Goal: Task Accomplishment & Management: Manage account settings

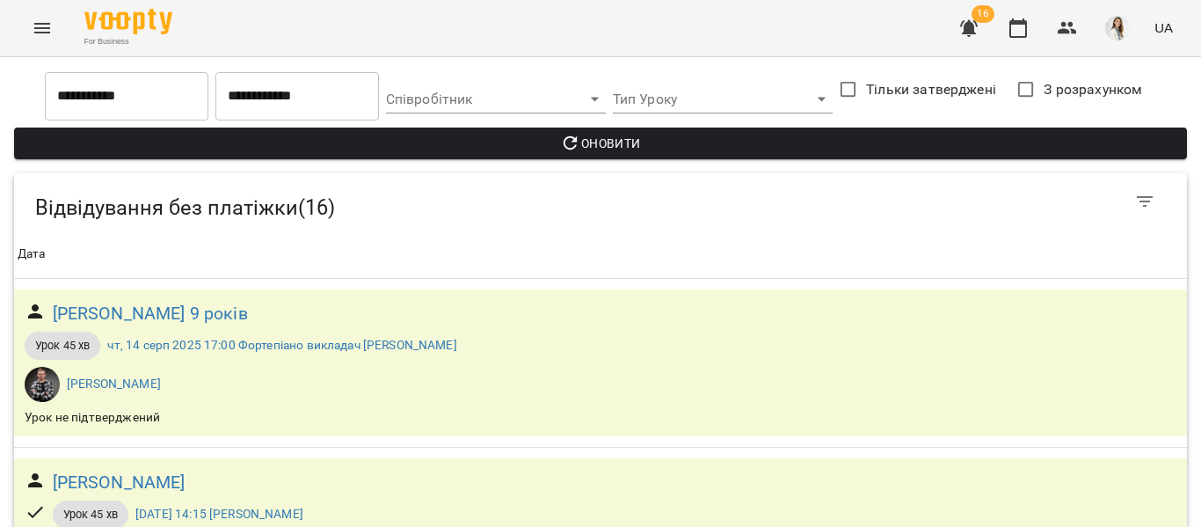
scroll to position [1, 0]
click at [41, 37] on icon "Menu" at bounding box center [42, 28] width 21 height 21
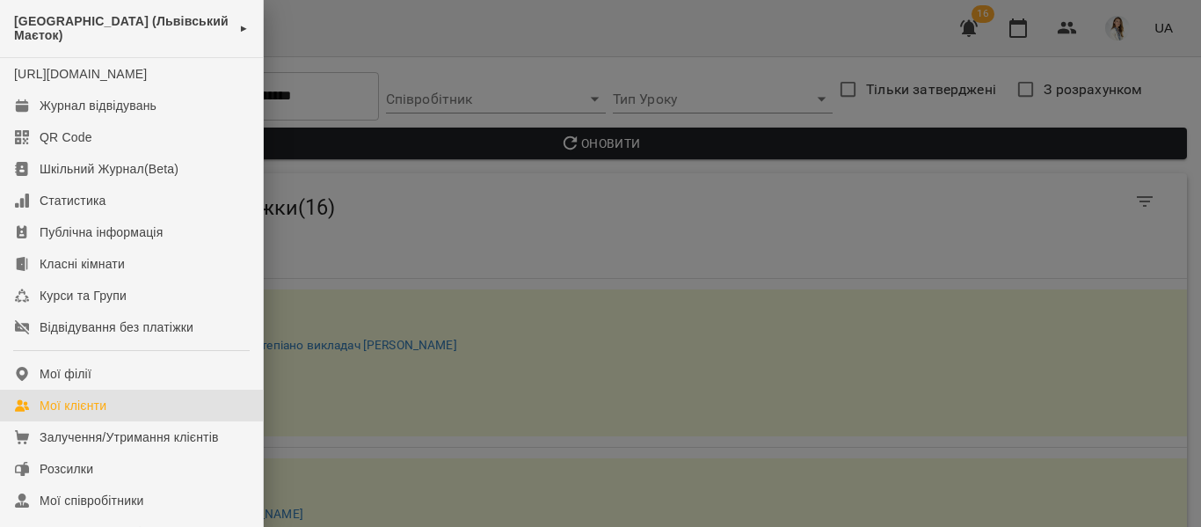
click at [87, 414] on div "Мої клієнти" at bounding box center [73, 406] width 67 height 18
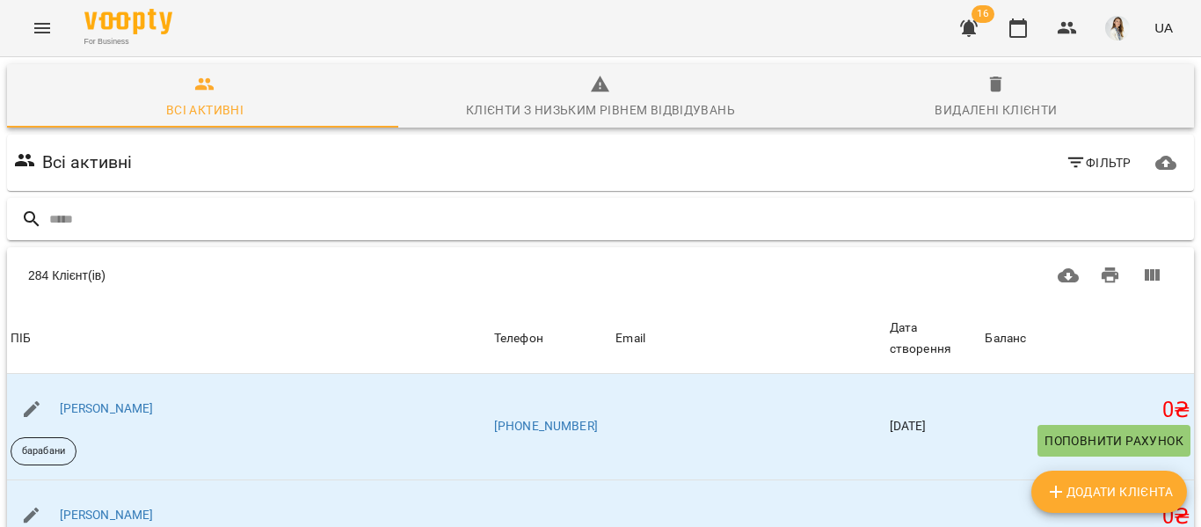
click at [49, 221] on input "text" at bounding box center [618, 219] width 1138 height 29
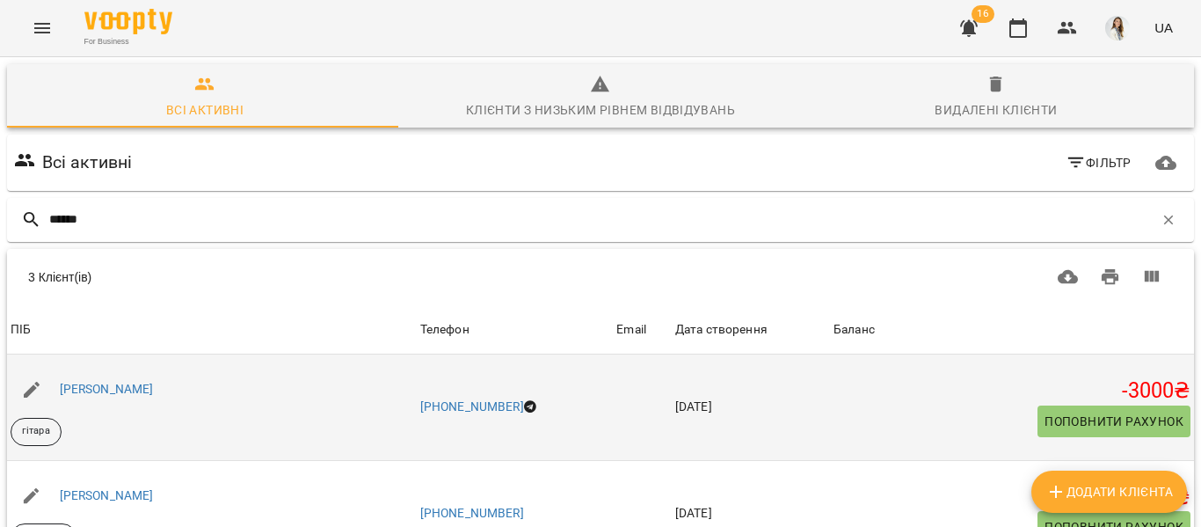
type input "******"
click at [109, 397] on div "[PERSON_NAME]" at bounding box center [106, 389] width 101 height 25
click at [108, 383] on link "[PERSON_NAME]" at bounding box center [107, 389] width 94 height 14
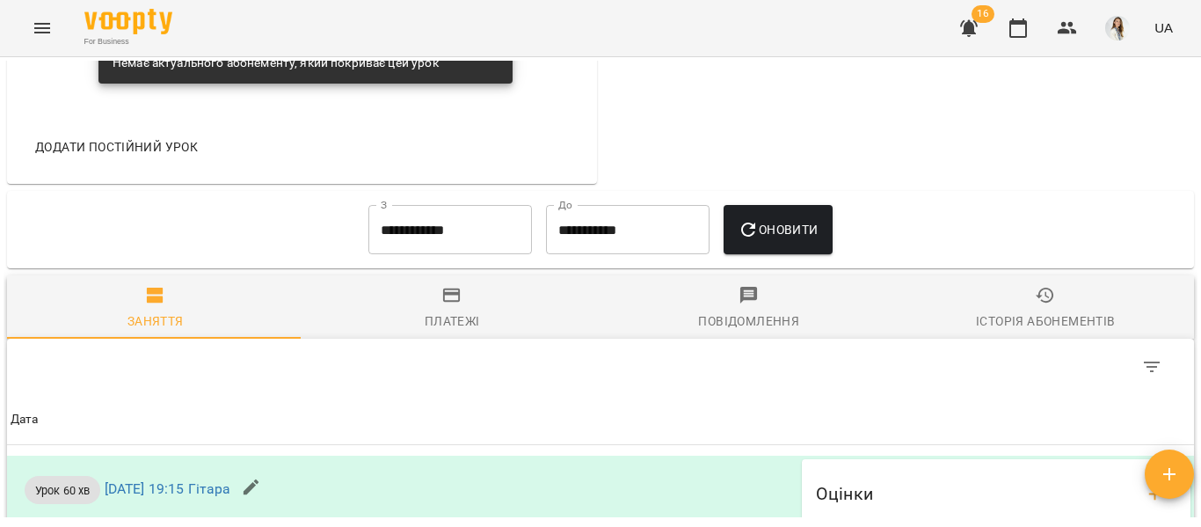
scroll to position [1260, 0]
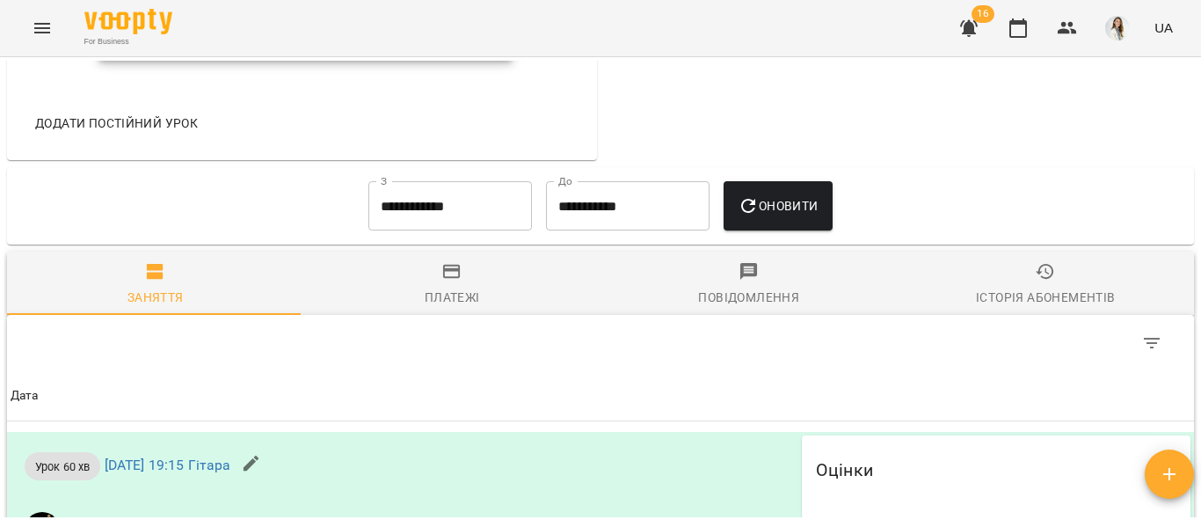
click at [465, 230] on input "**********" at bounding box center [450, 205] width 164 height 49
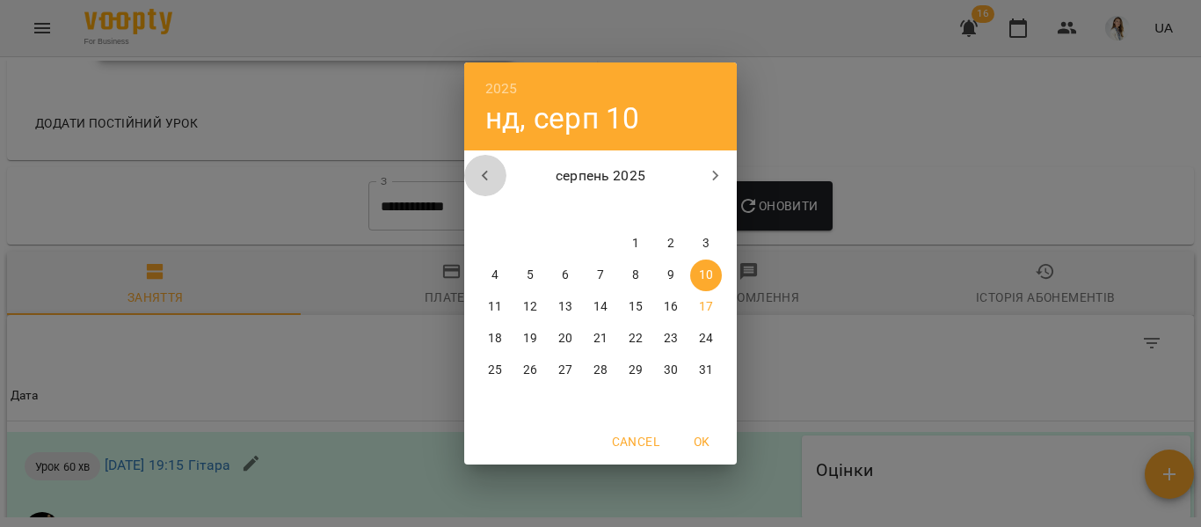
click at [487, 176] on icon "button" at bounding box center [485, 175] width 21 height 21
click at [700, 244] on span "1" at bounding box center [706, 244] width 32 height 18
type input "**********"
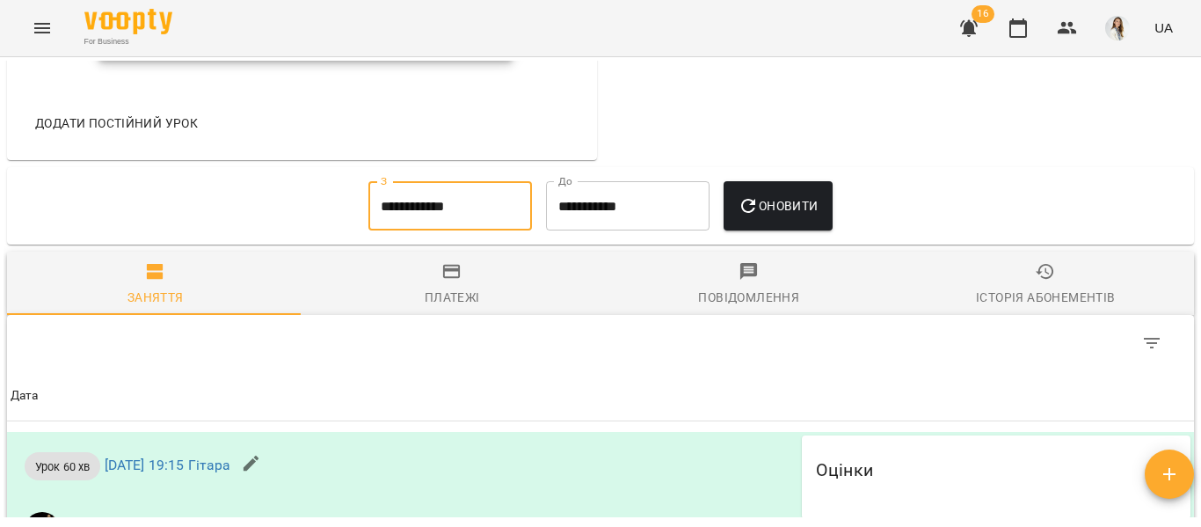
click at [776, 216] on span "Оновити" at bounding box center [778, 205] width 80 height 21
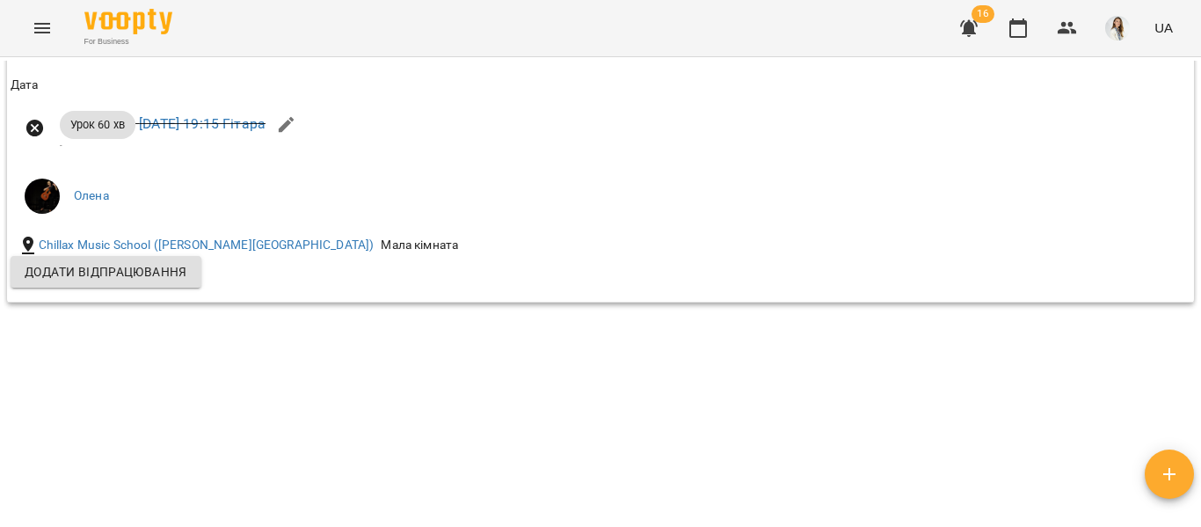
scroll to position [8533, 0]
click at [543, 13] on div "For Business 16 UA" at bounding box center [600, 28] width 1201 height 56
click at [578, 316] on div "Мої клієнти / [PERSON_NAME] [PERSON_NAME] гітара -3000 ₴ Баланс Поповнити рахун…" at bounding box center [601, 289] width 1194 height 456
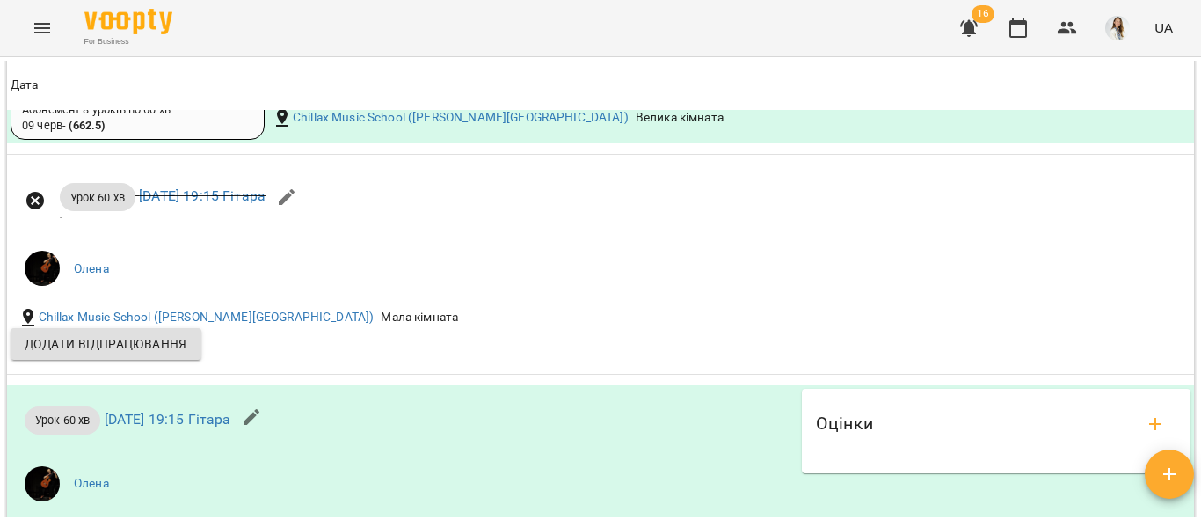
scroll to position [5277, 0]
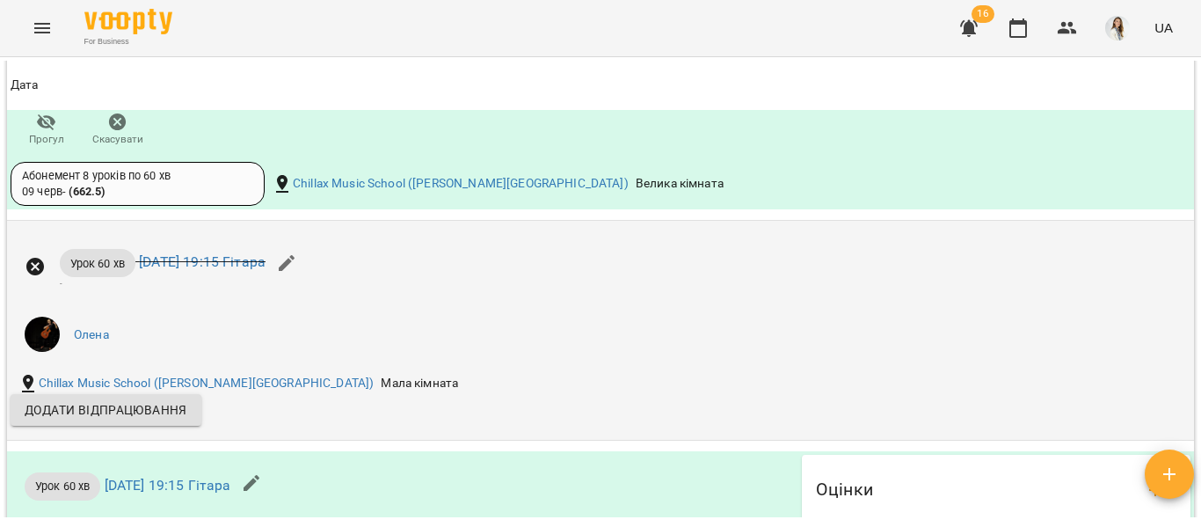
click at [1095, 338] on div "Урок 60 хв [DATE] 19:15 Гітара - [PERSON_NAME] Music School ([PERSON_NAME] Квар…" at bounding box center [600, 330] width 1187 height 198
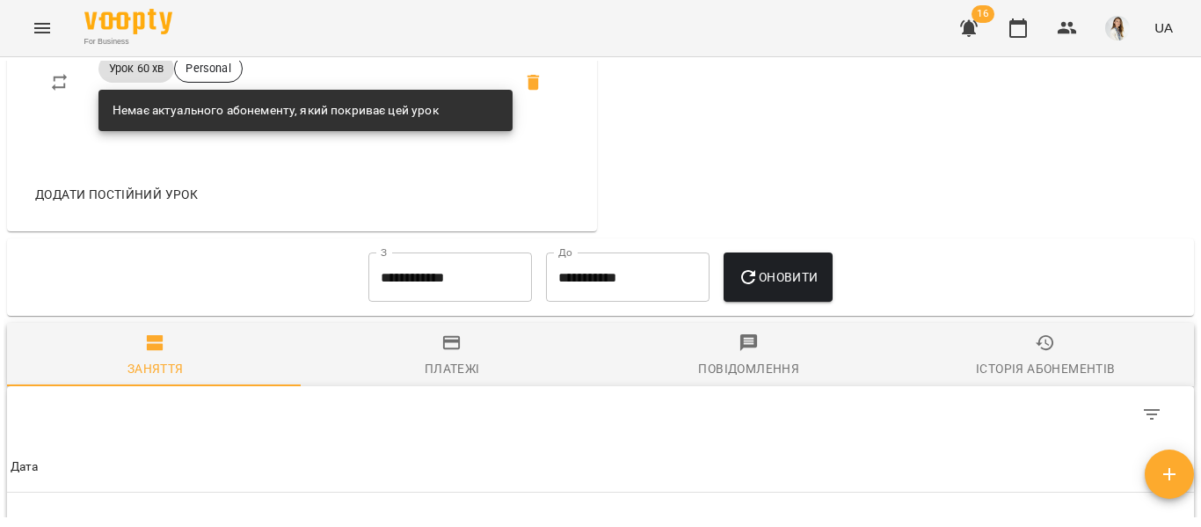
scroll to position [1180, 0]
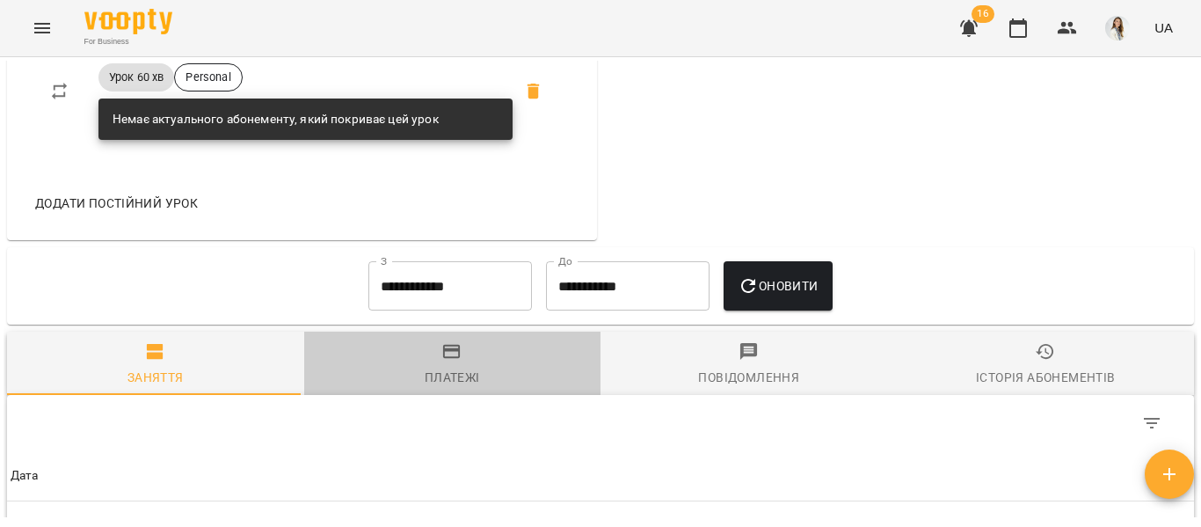
click at [450, 362] on icon "button" at bounding box center [451, 351] width 21 height 21
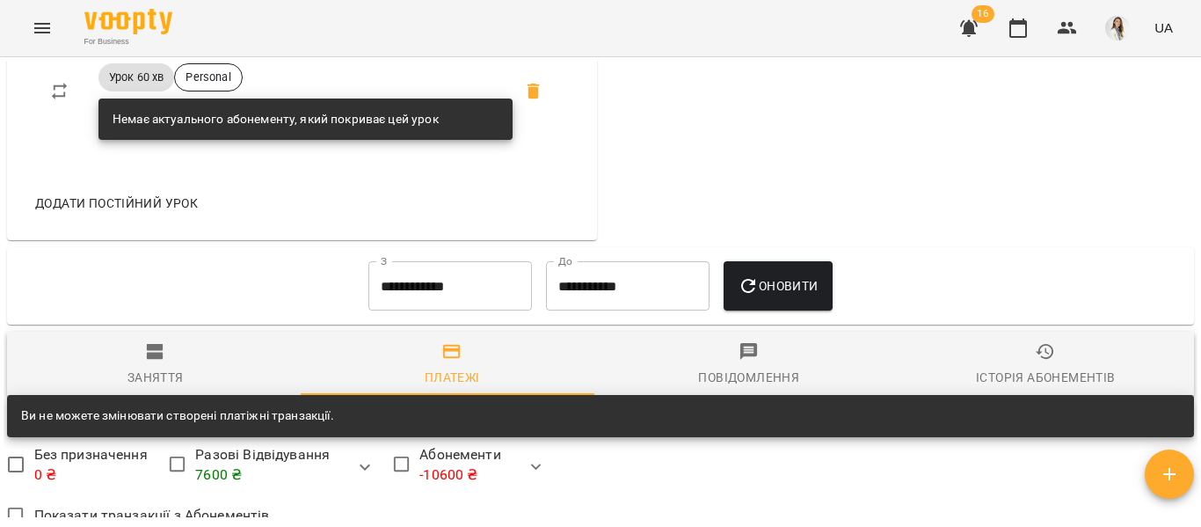
click at [817, 296] on span "Оновити" at bounding box center [778, 285] width 80 height 21
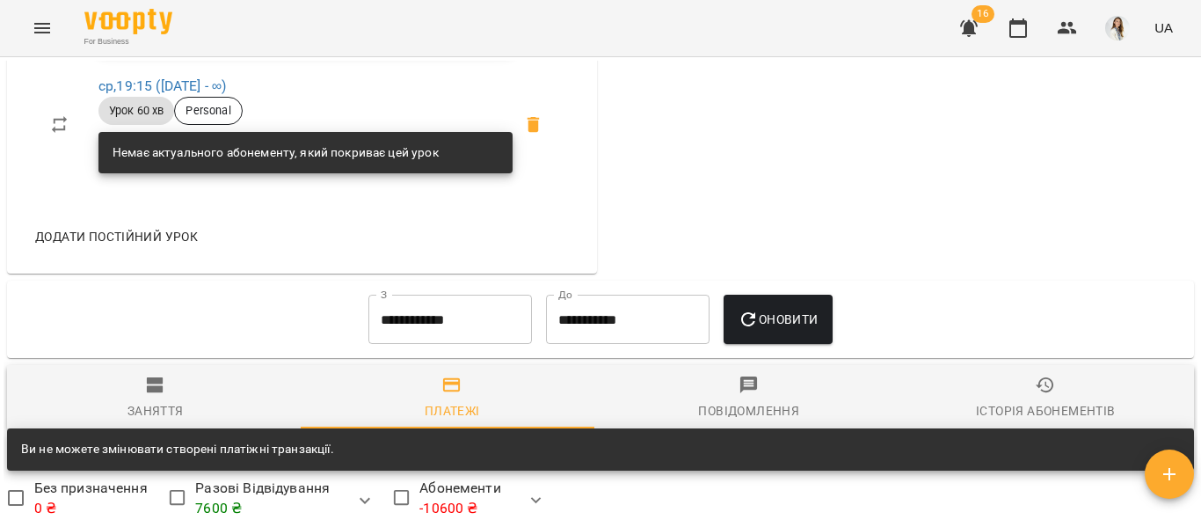
scroll to position [1146, 0]
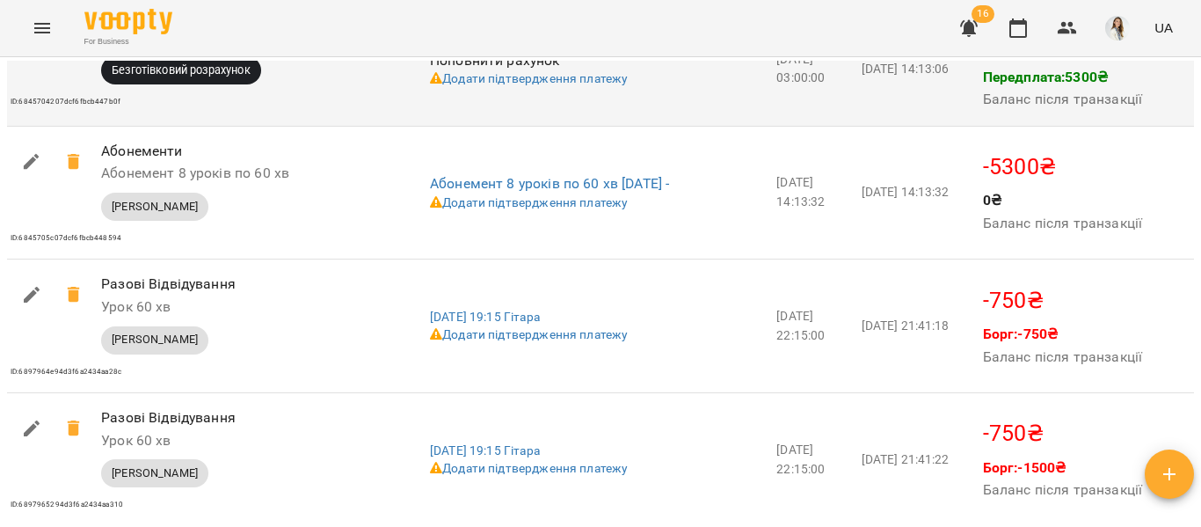
scroll to position [1923, 0]
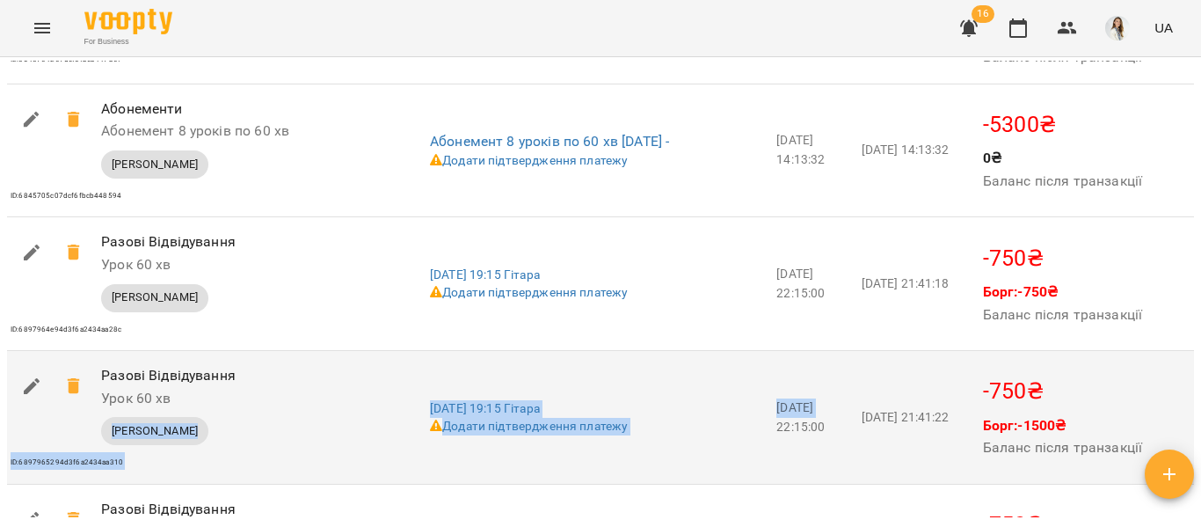
drag, startPoint x: 816, startPoint y: 396, endPoint x: 315, endPoint y: 429, distance: 502.4
click at [315, 429] on tr "Призначення Разові Відвідування Урок 60 хв Сервісна Транзакція ID: 6897965294d3…" at bounding box center [600, 418] width 1187 height 134
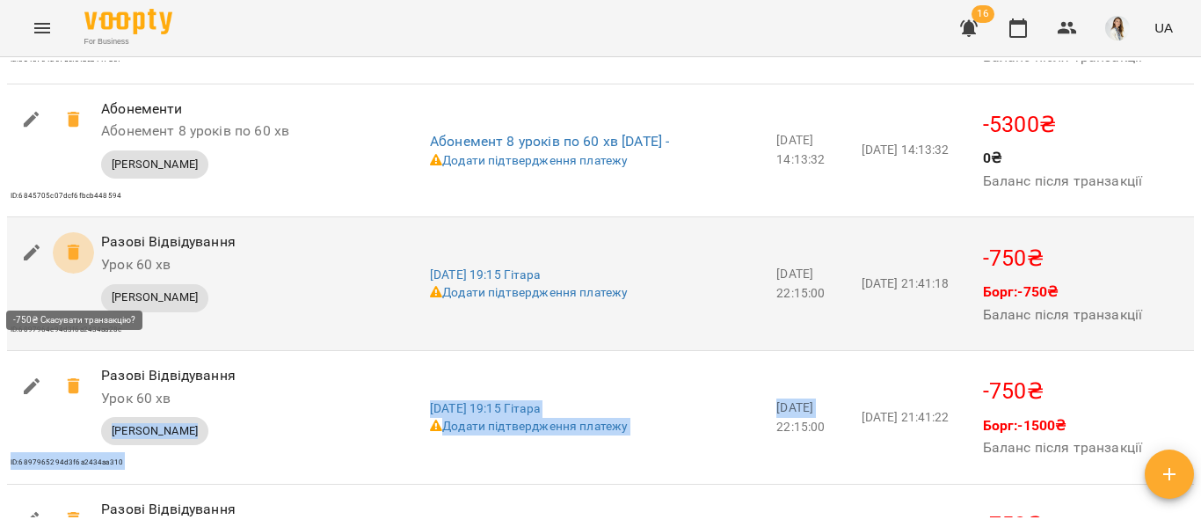
click at [75, 260] on icon at bounding box center [73, 252] width 12 height 16
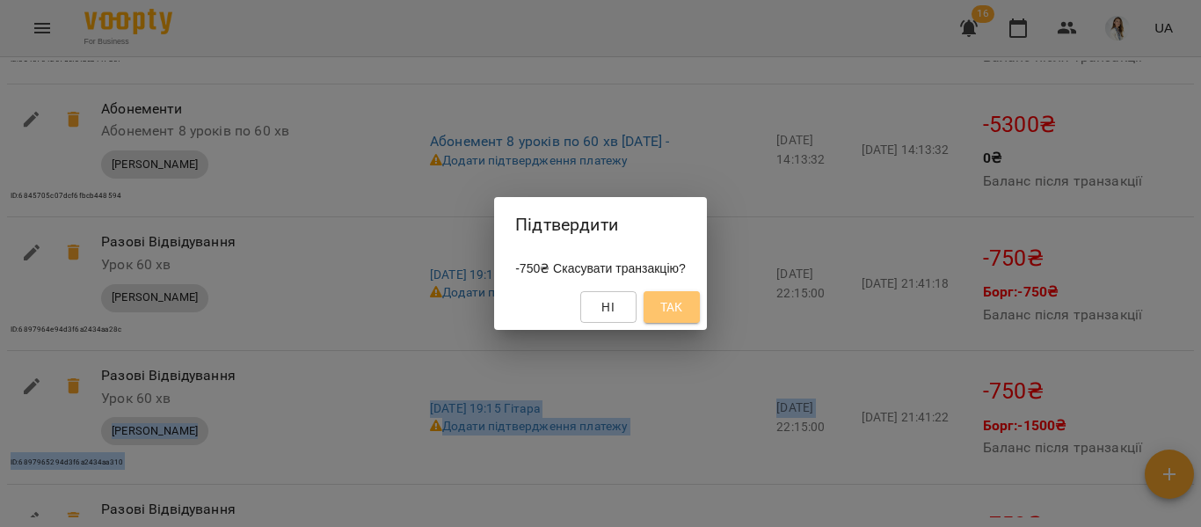
click at [683, 302] on span "Так" at bounding box center [671, 306] width 23 height 21
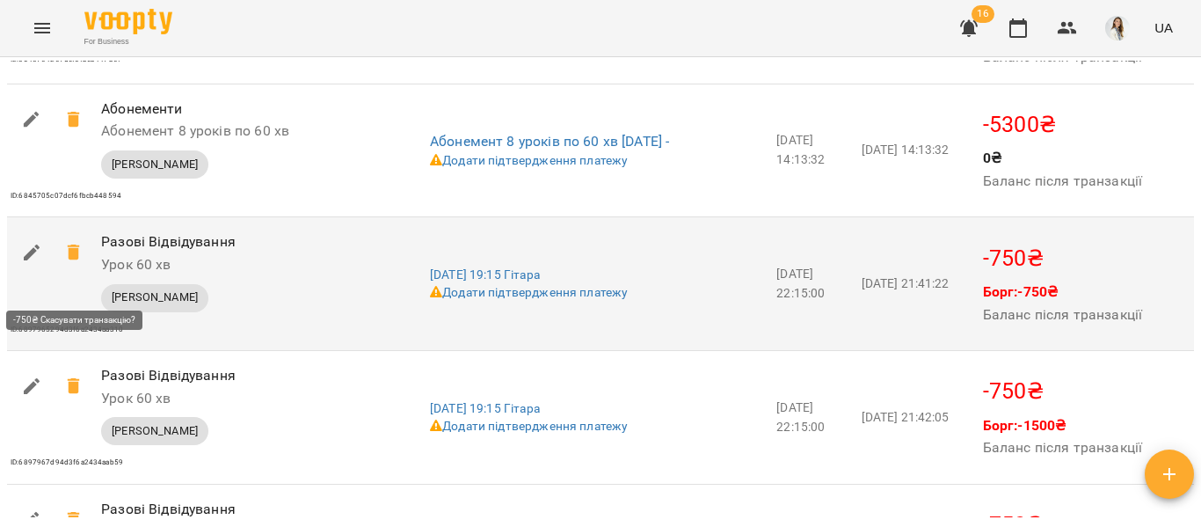
click at [74, 260] on icon at bounding box center [73, 252] width 12 height 16
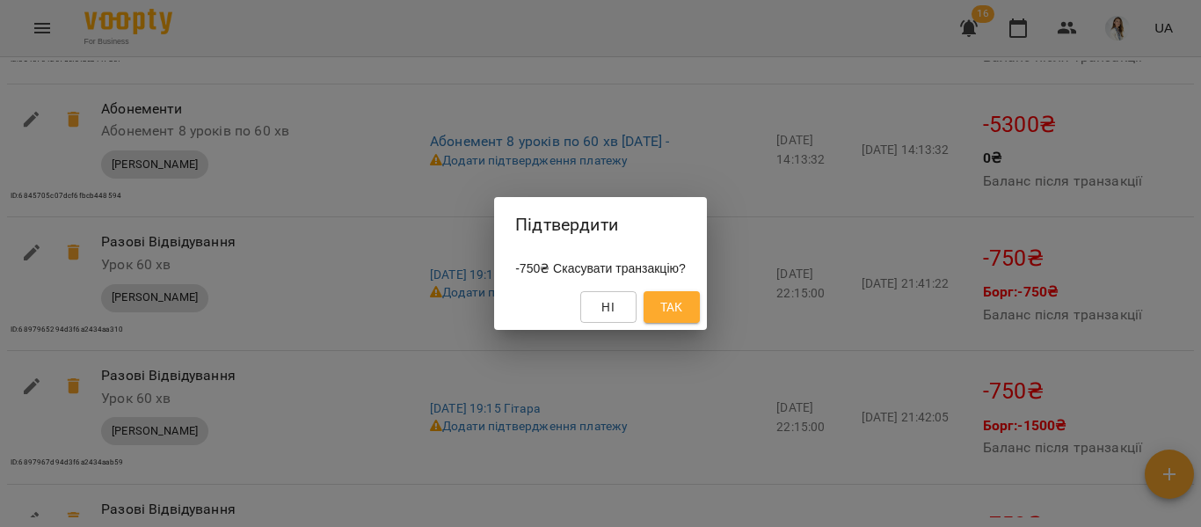
drag, startPoint x: 664, startPoint y: 290, endPoint x: 675, endPoint y: 303, distance: 16.9
click at [675, 303] on div "Ні Так" at bounding box center [600, 307] width 213 height 46
click at [675, 303] on span "Так" at bounding box center [671, 306] width 23 height 21
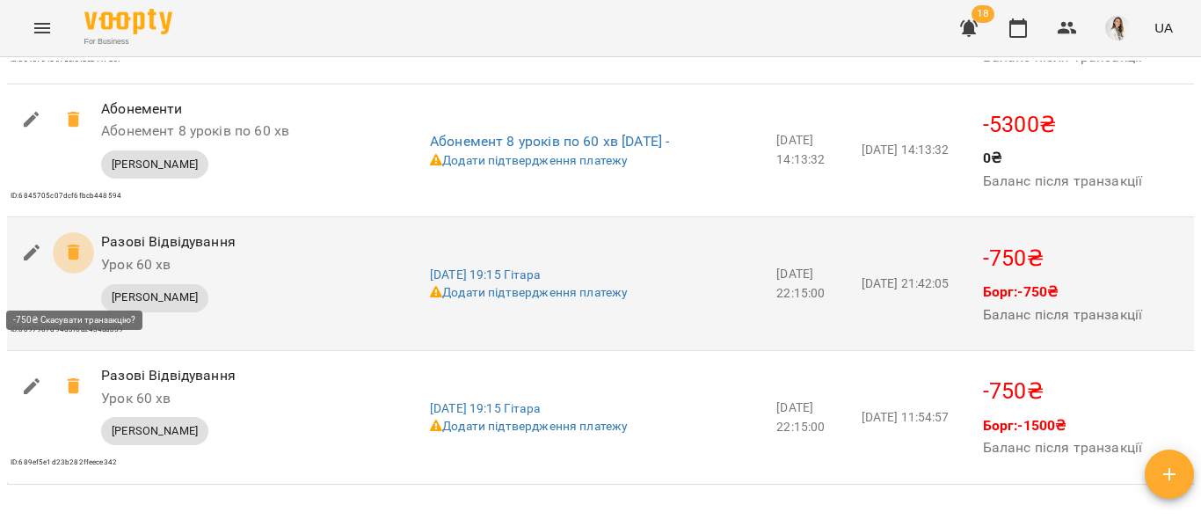
click at [78, 260] on icon at bounding box center [73, 252] width 12 height 16
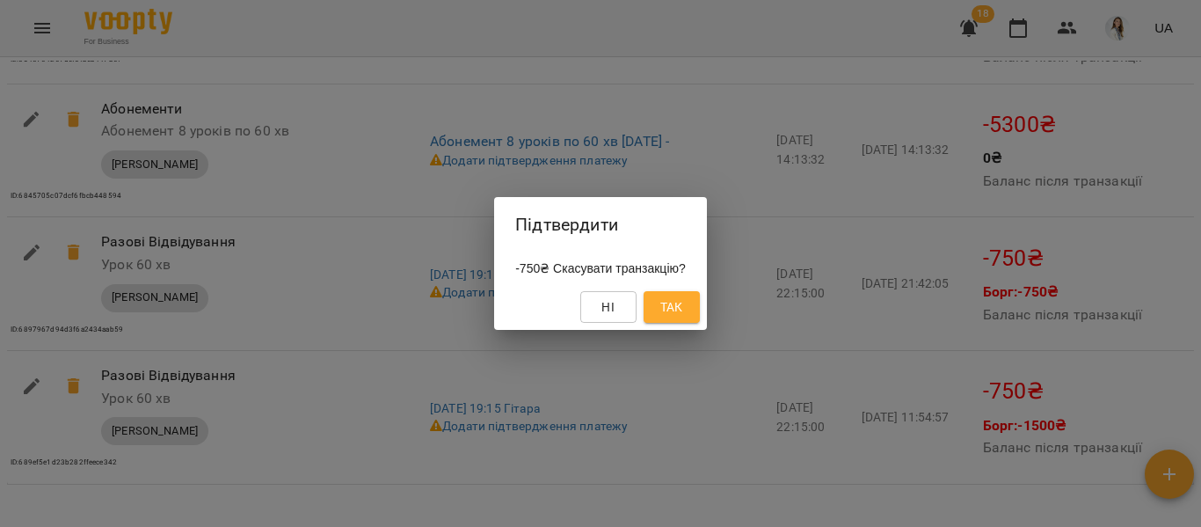
click at [682, 314] on span "Так" at bounding box center [671, 306] width 23 height 21
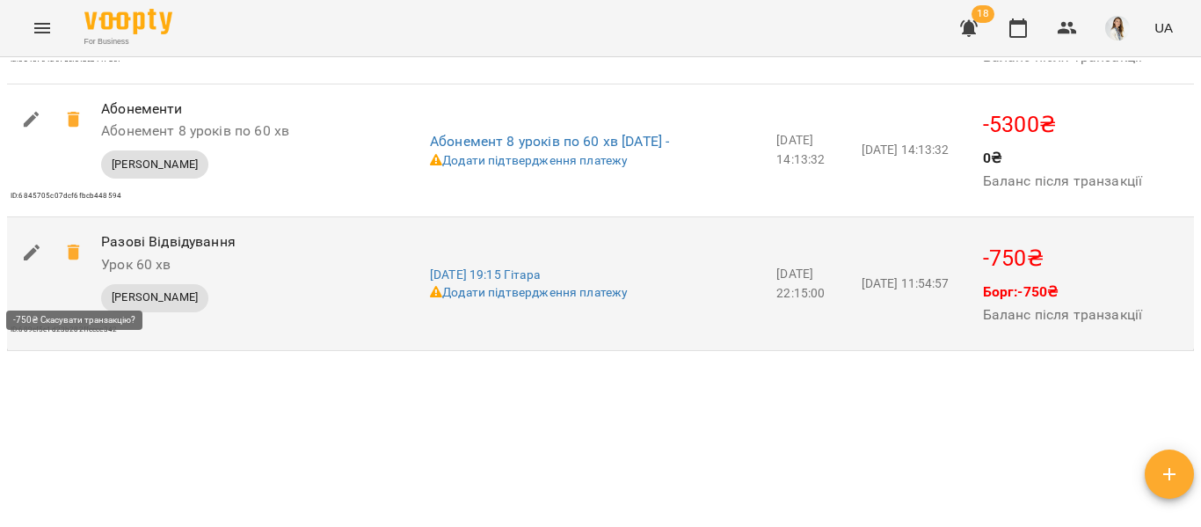
click at [73, 260] on icon at bounding box center [73, 252] width 12 height 16
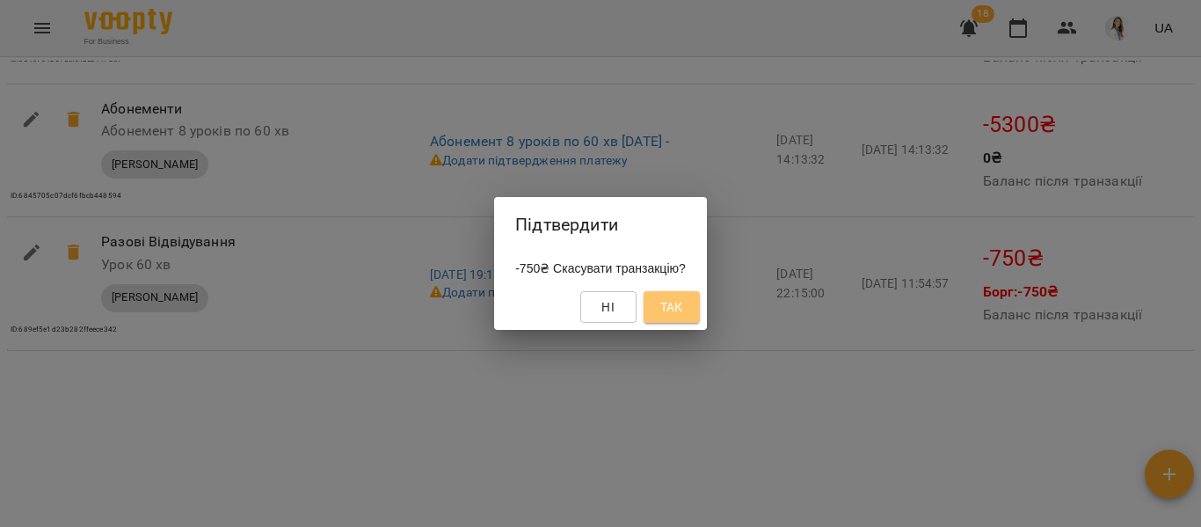
click at [675, 298] on span "Так" at bounding box center [671, 306] width 23 height 21
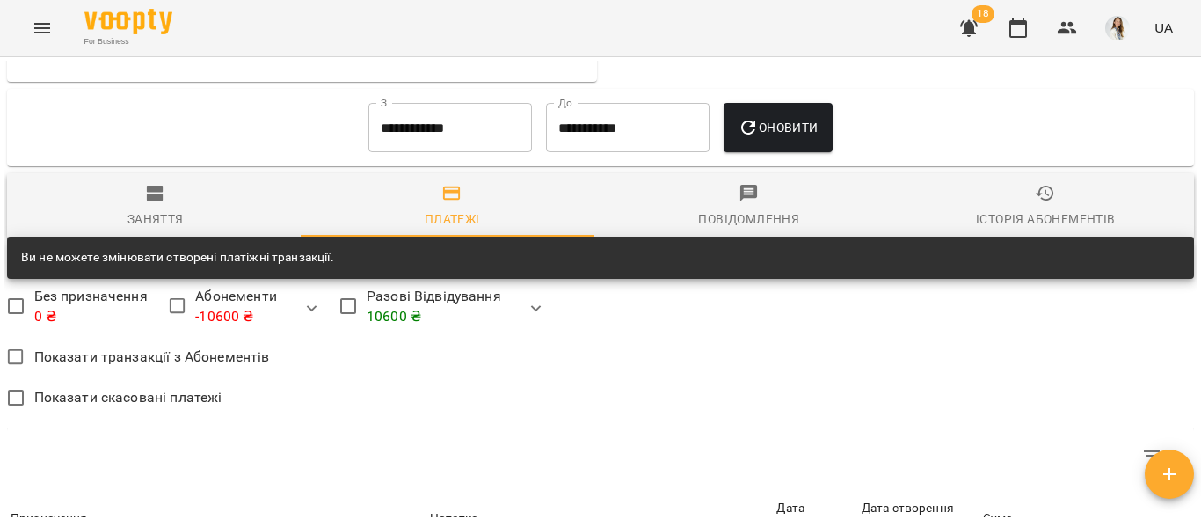
scroll to position [1863, 0]
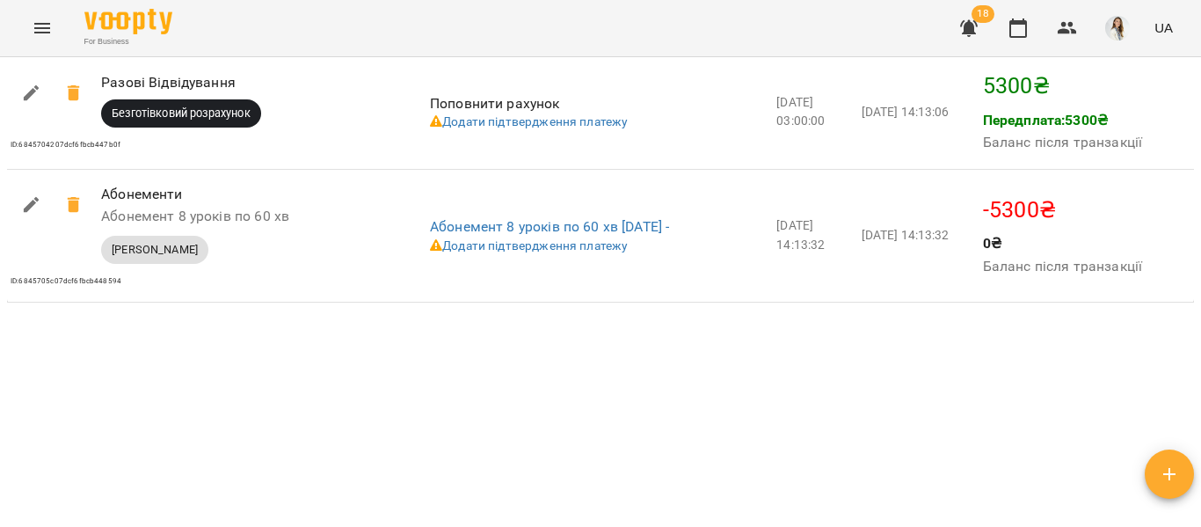
click at [730, 410] on div "Мої клієнти / [PERSON_NAME] [PERSON_NAME] гітара 0 ₴ [PERSON_NAME] рахунок -106…" at bounding box center [601, 289] width 1194 height 456
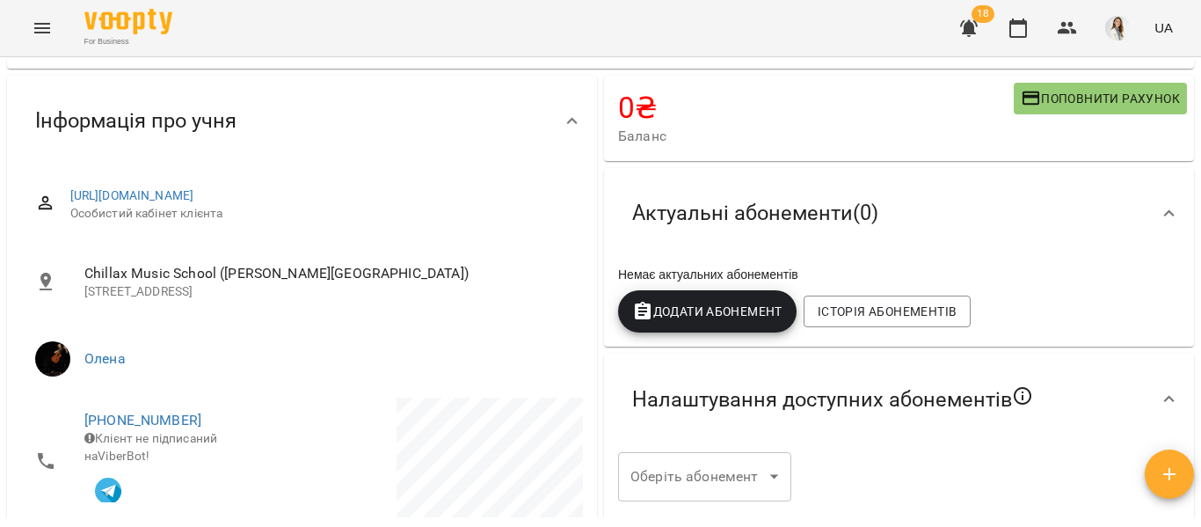
scroll to position [116, 0]
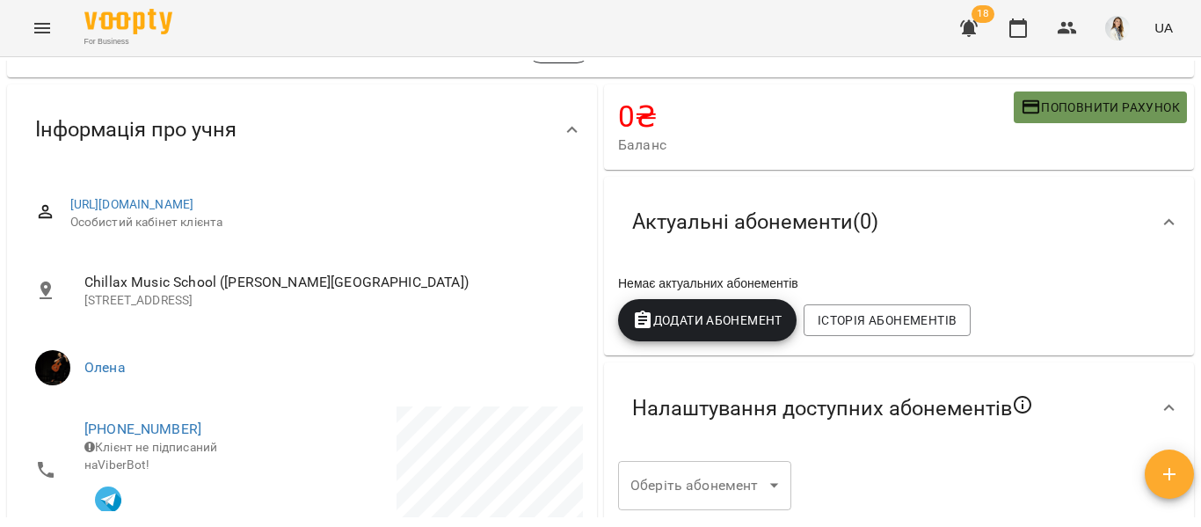
click at [1076, 104] on span "Поповнити рахунок" at bounding box center [1100, 107] width 159 height 21
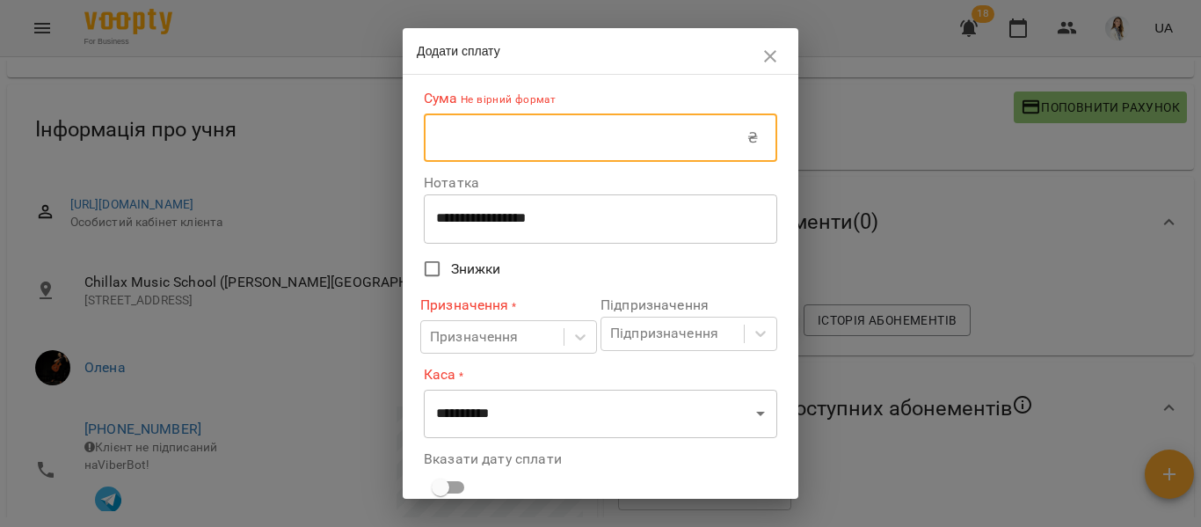
click at [436, 142] on input "text" at bounding box center [586, 137] width 324 height 49
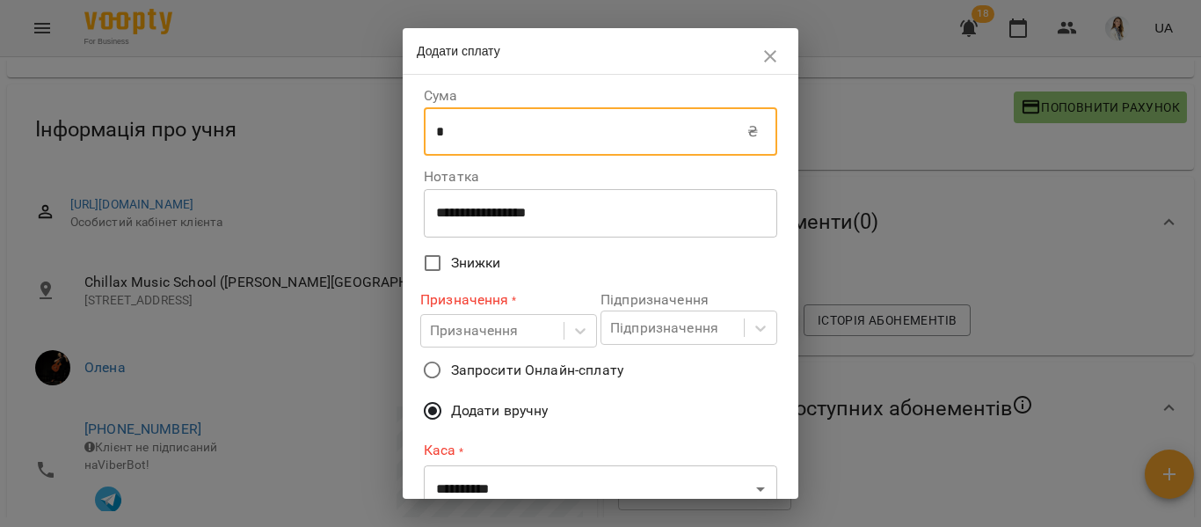
type input "****"
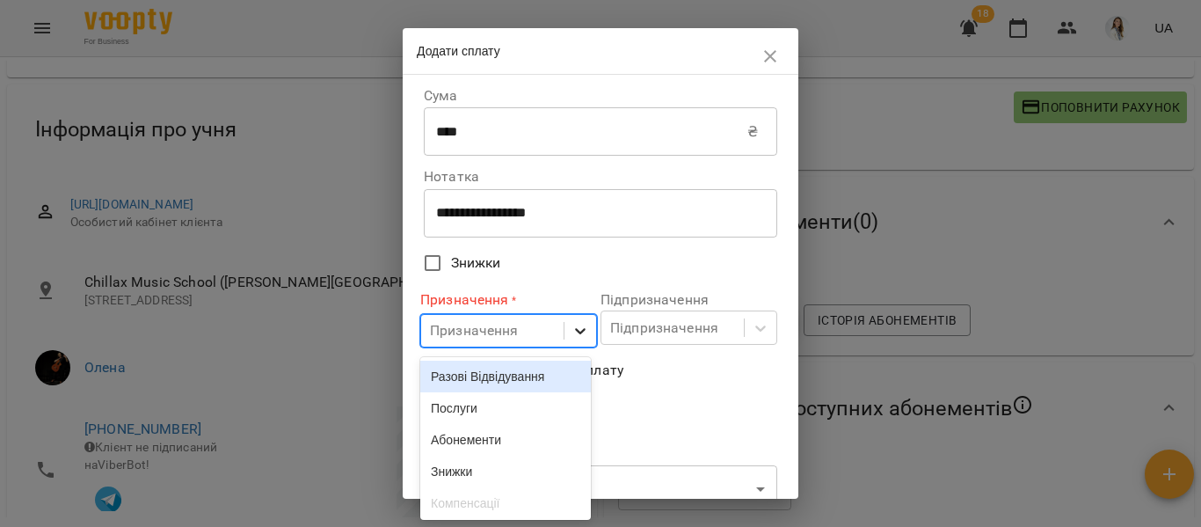
click at [575, 330] on icon at bounding box center [581, 331] width 18 height 18
click at [498, 379] on div "Разові Відвідування" at bounding box center [505, 377] width 171 height 32
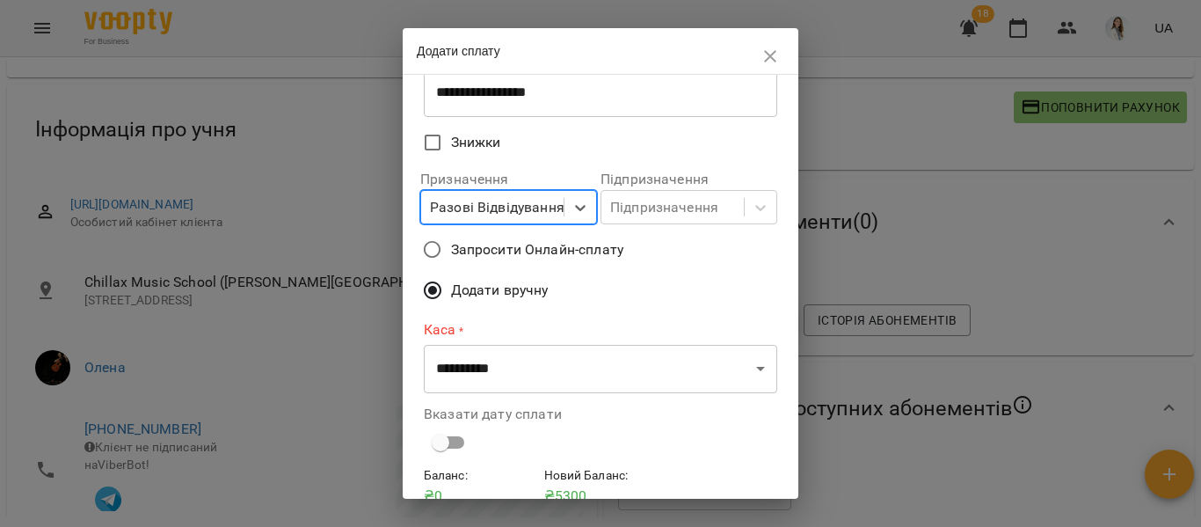
scroll to position [152, 0]
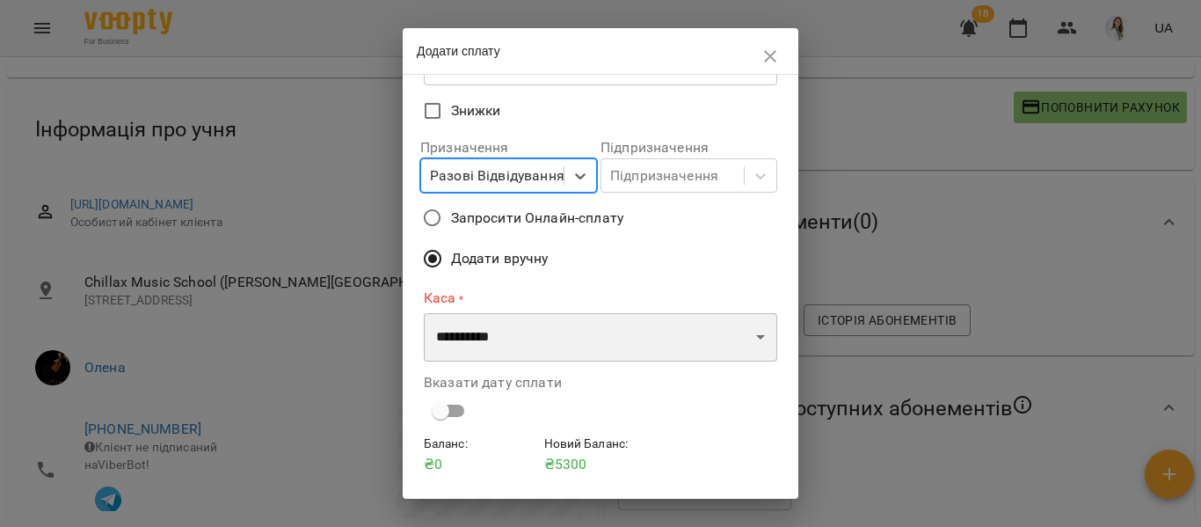
click at [747, 343] on select "**********" at bounding box center [601, 337] width 354 height 49
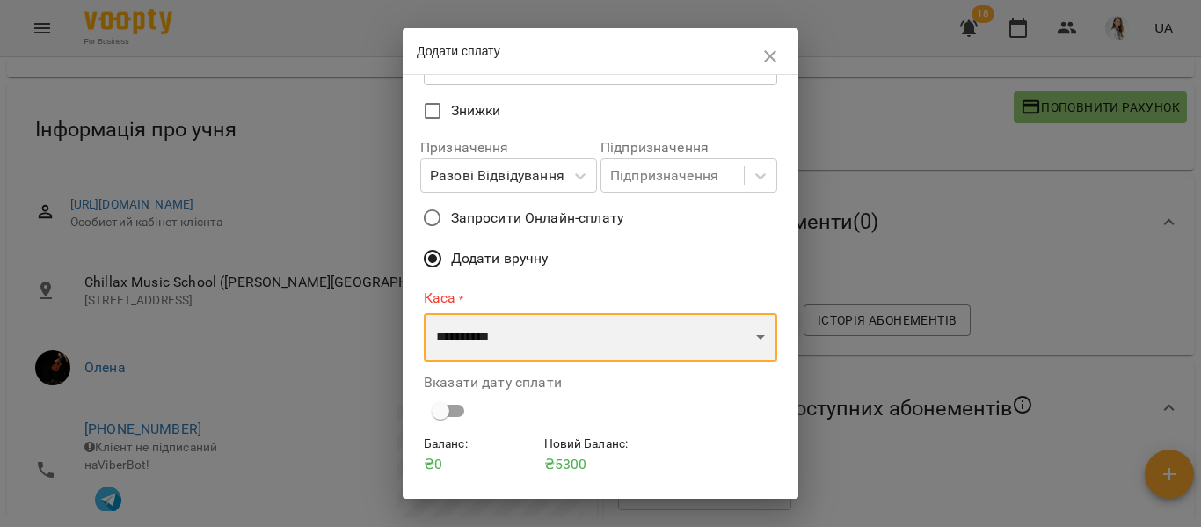
select select "****"
click at [424, 313] on select "**********" at bounding box center [601, 337] width 354 height 49
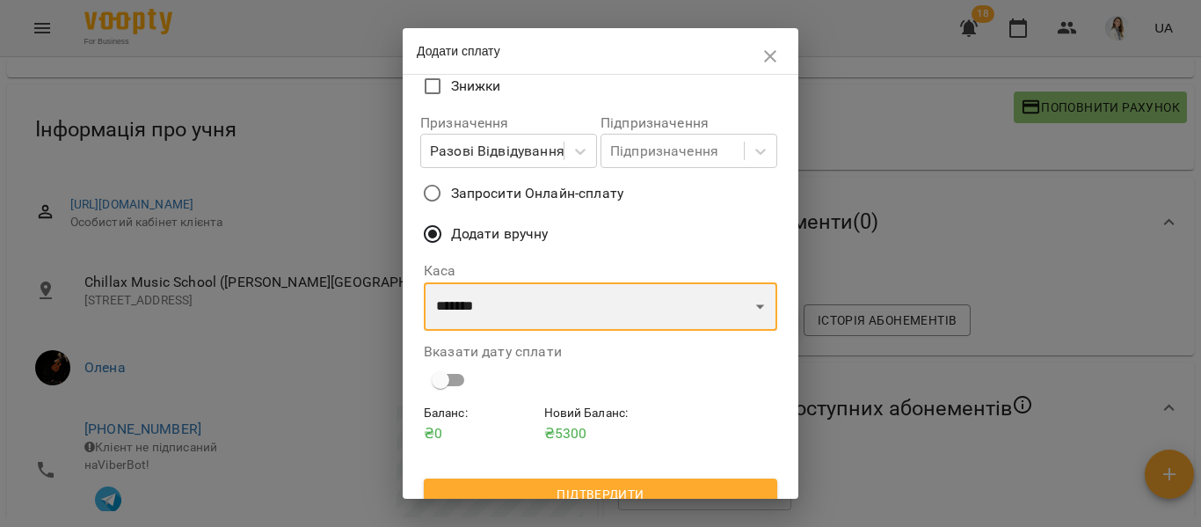
scroll to position [198, 0]
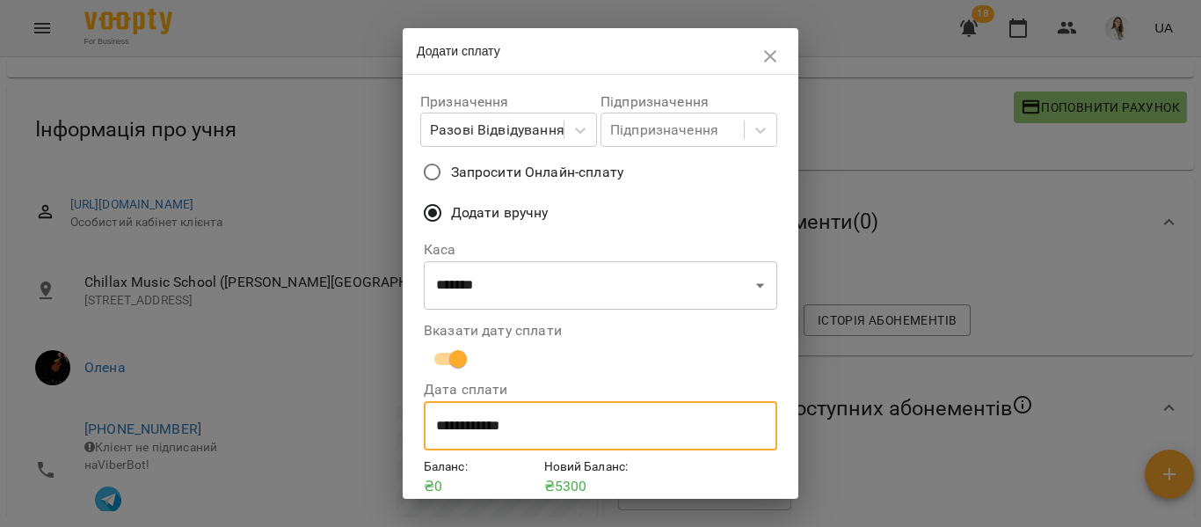
click at [521, 427] on input "**********" at bounding box center [601, 425] width 354 height 49
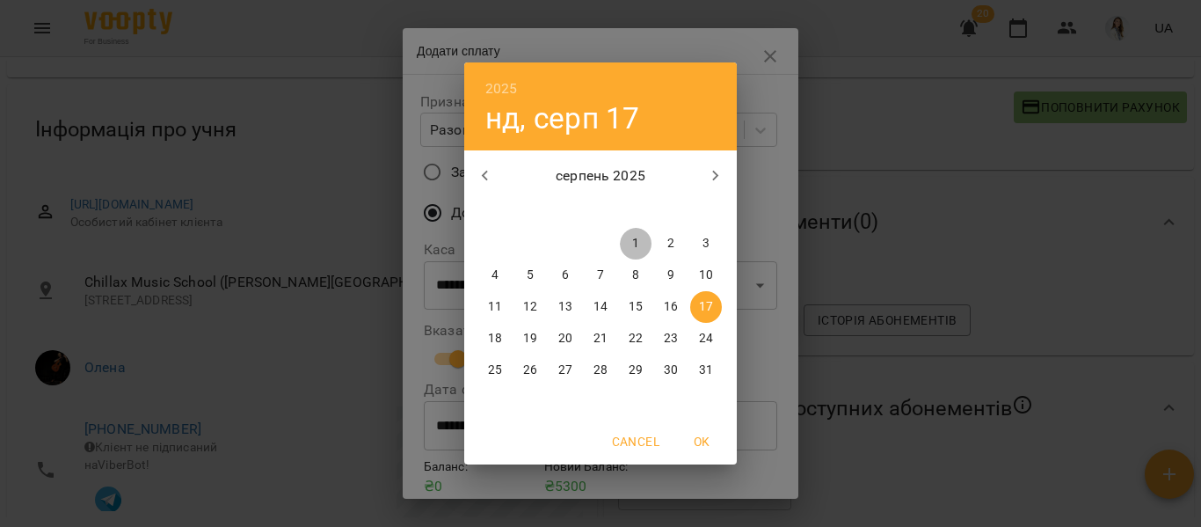
click at [635, 242] on p "1" at bounding box center [635, 244] width 7 height 18
type input "**********"
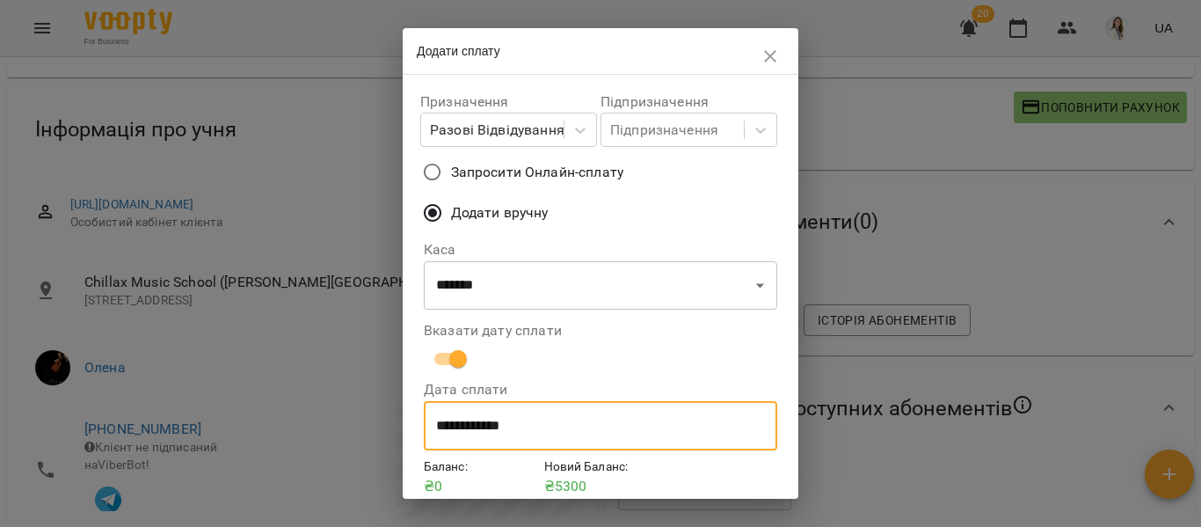
scroll to position [272, 0]
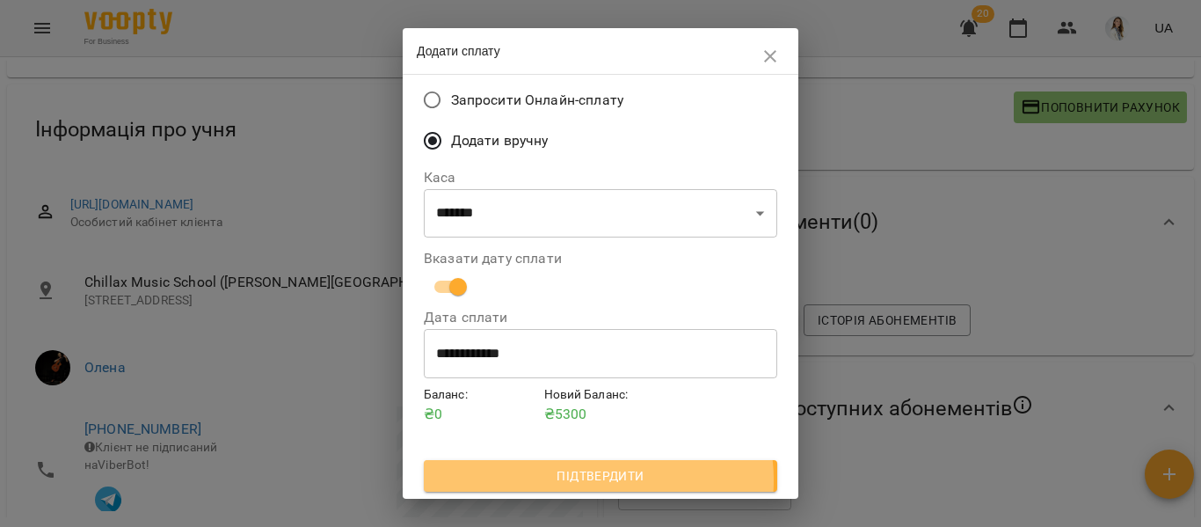
click at [598, 480] on span "Підтвердити" at bounding box center [600, 475] width 325 height 21
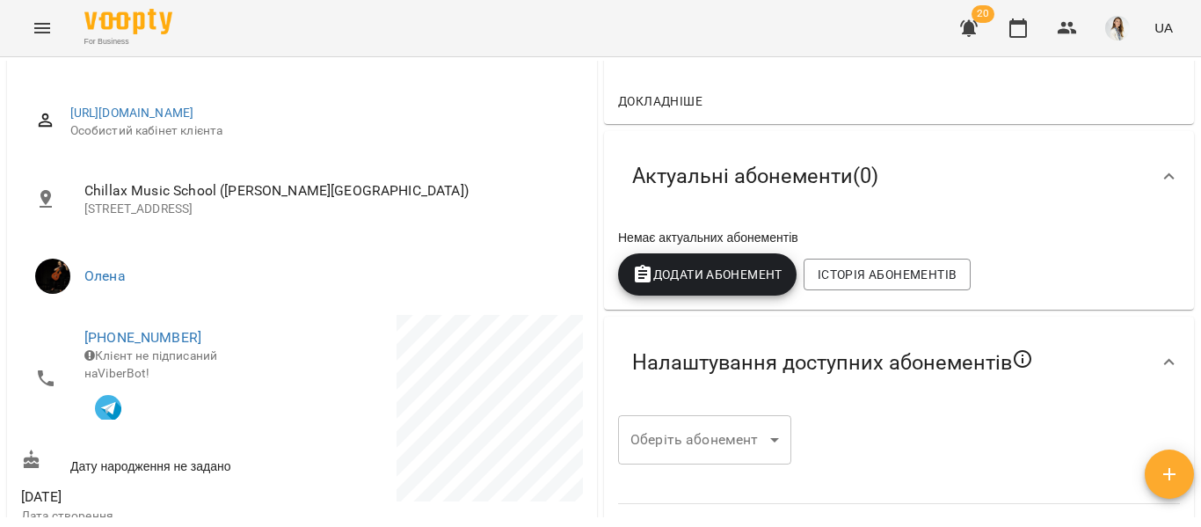
scroll to position [263, 0]
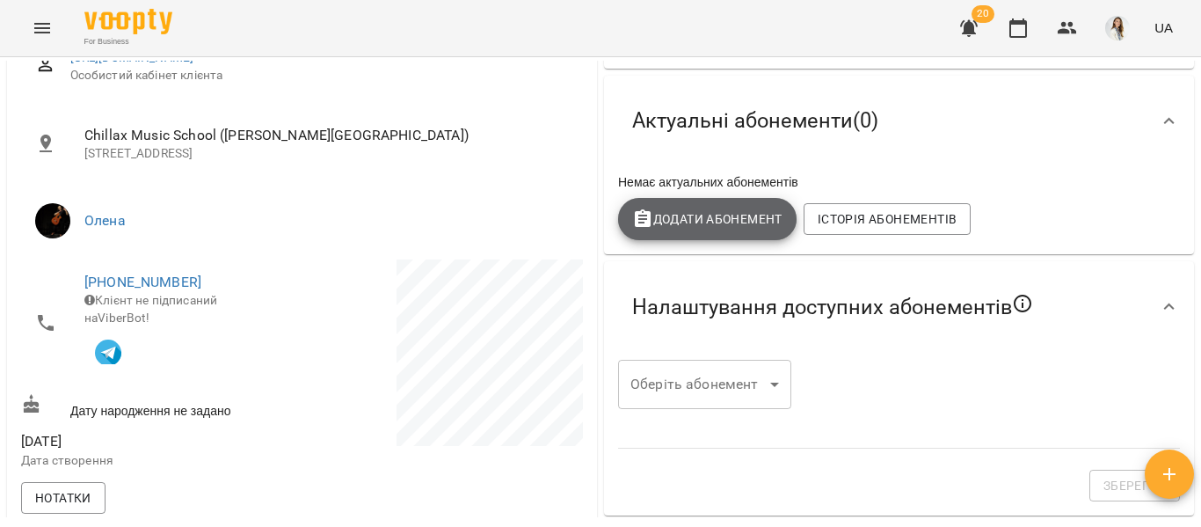
click at [742, 215] on span "Додати Абонемент" at bounding box center [707, 218] width 150 height 21
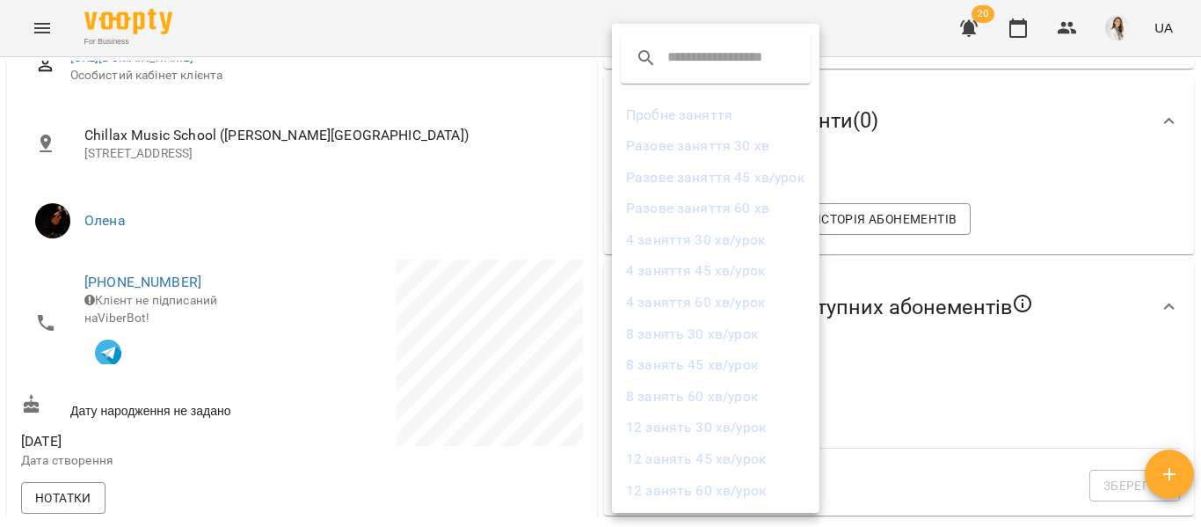
click at [691, 395] on li "8 занять 60 хв/урок" at bounding box center [716, 397] width 208 height 32
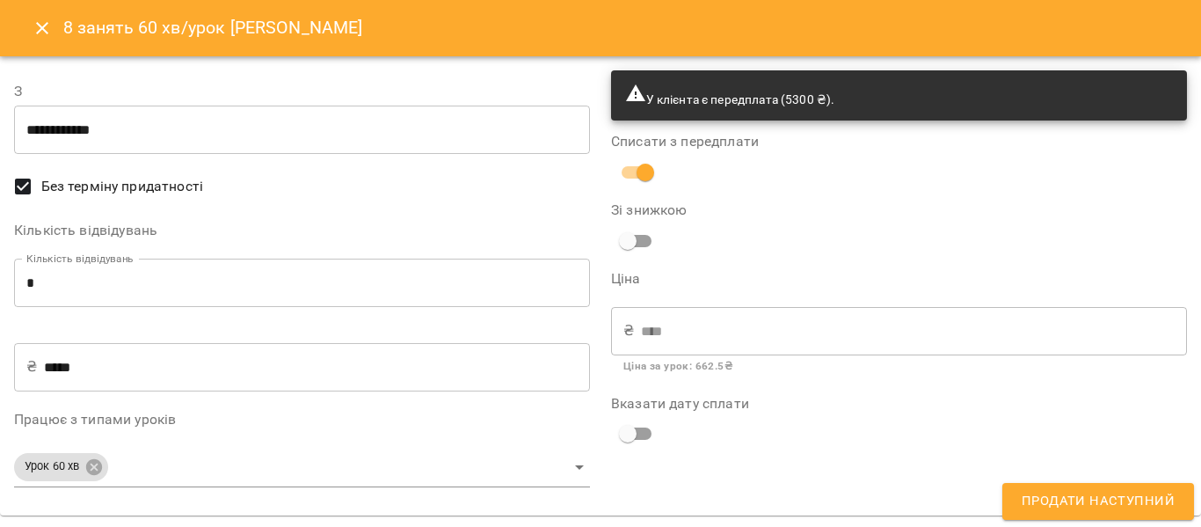
type input "**********"
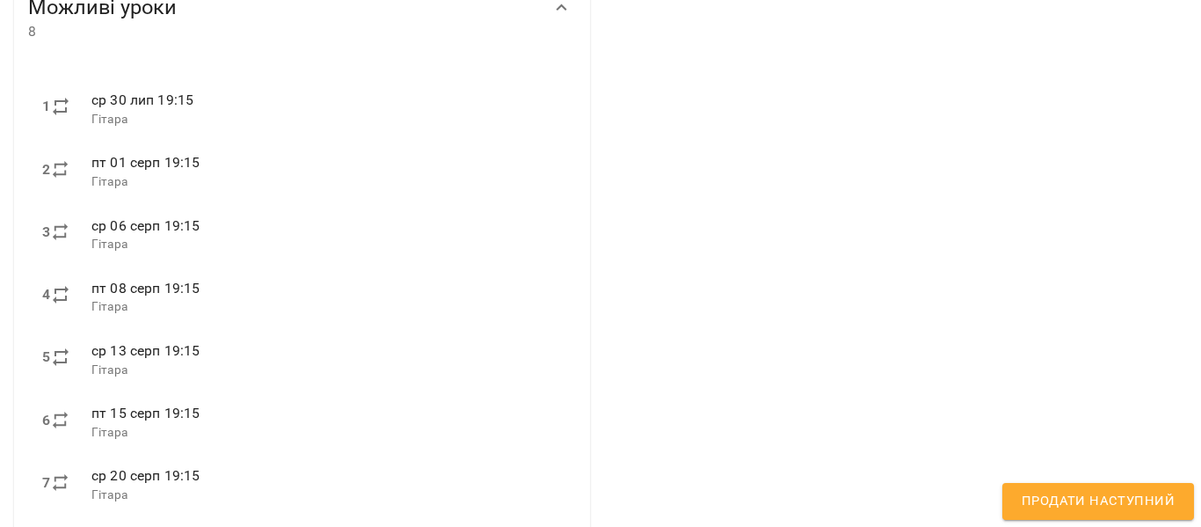
scroll to position [520, 0]
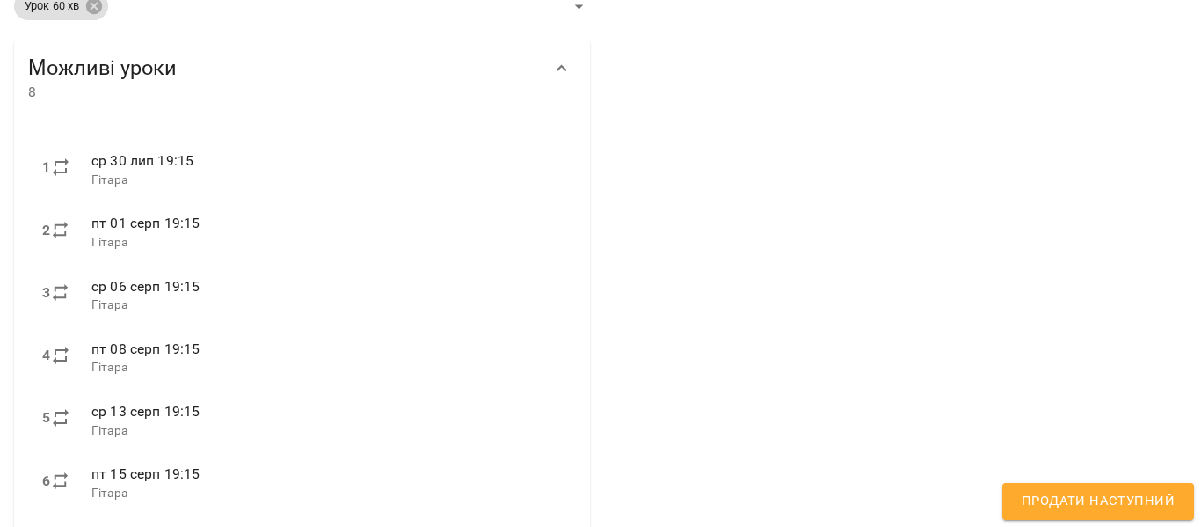
click at [873, 341] on div "У клієнта є передплата (5300 ₴). Списати з передплати Зі знижкою Ціна ₴ **** ​ …" at bounding box center [899, 109] width 597 height 1138
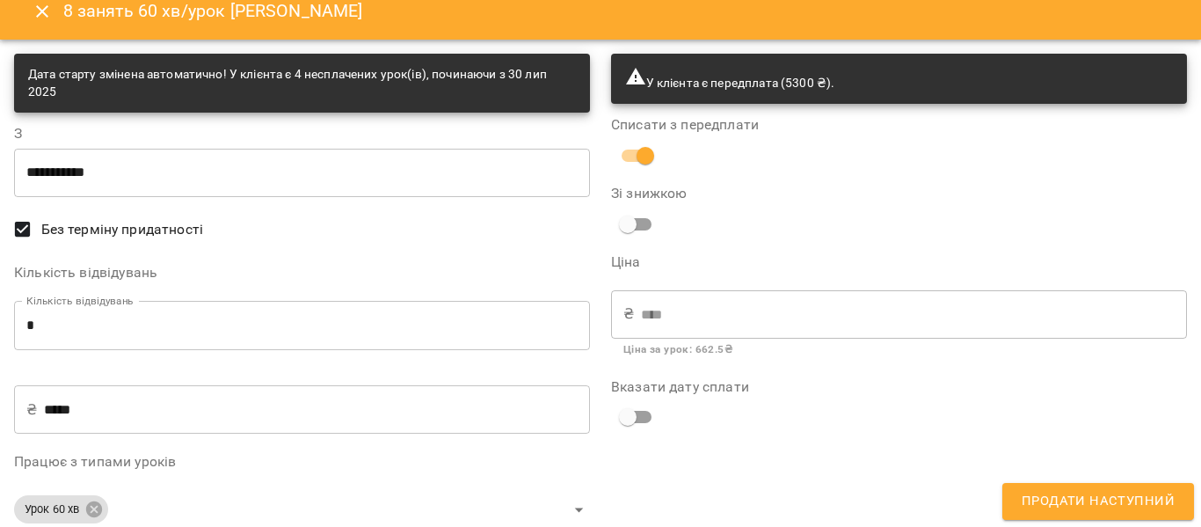
scroll to position [0, 0]
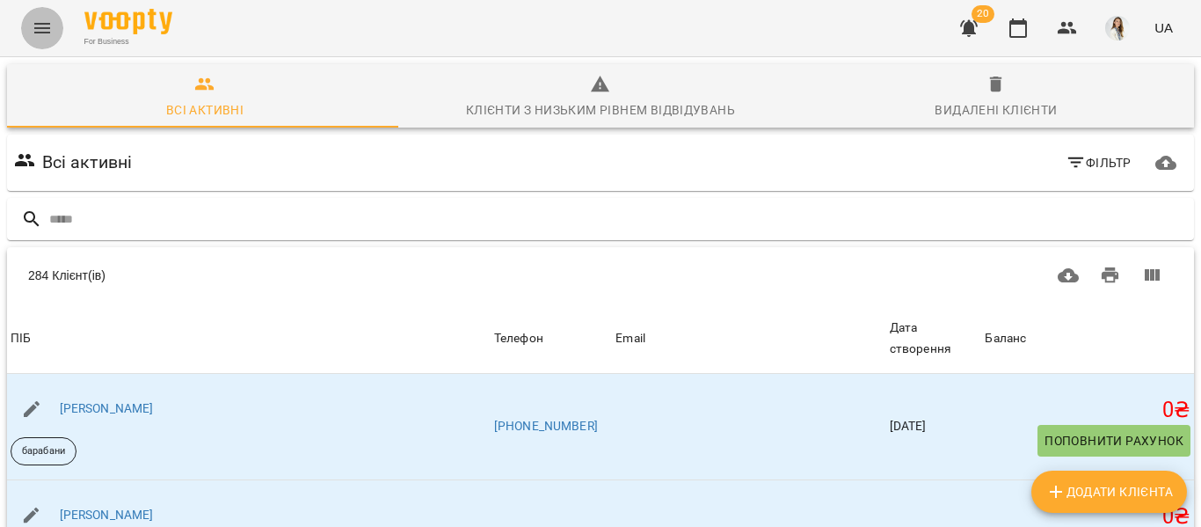
click at [44, 28] on icon "Menu" at bounding box center [42, 28] width 16 height 11
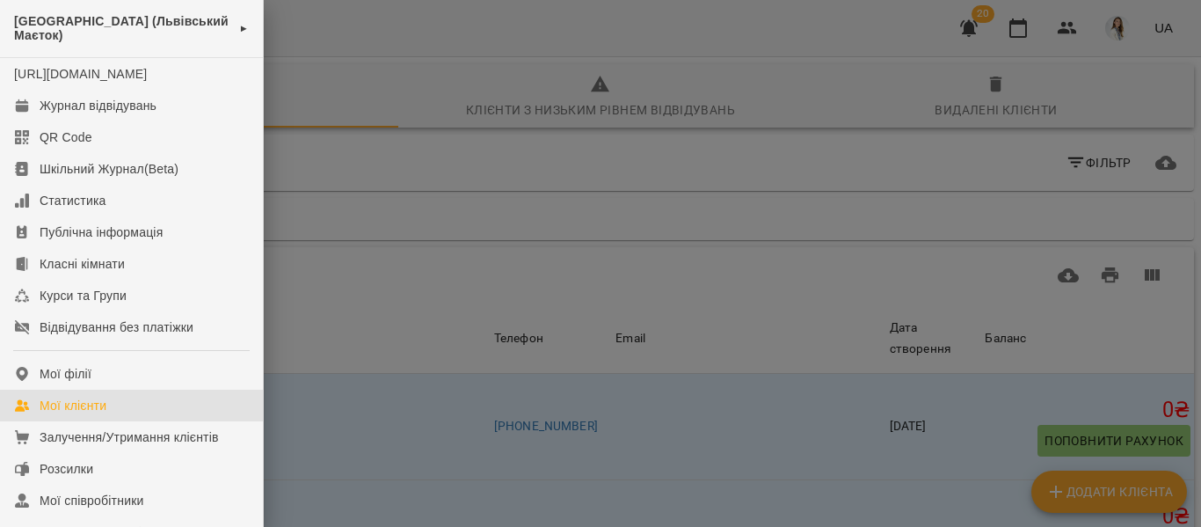
click at [85, 414] on div "Мої клієнти" at bounding box center [73, 406] width 67 height 18
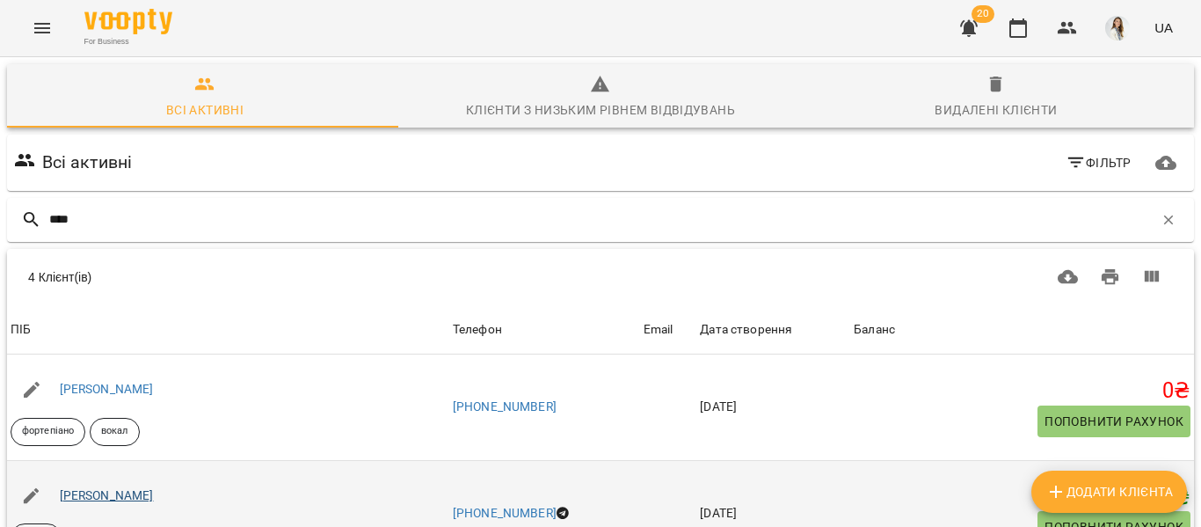
type input "****"
click at [123, 492] on link "[PERSON_NAME]" at bounding box center [107, 495] width 94 height 14
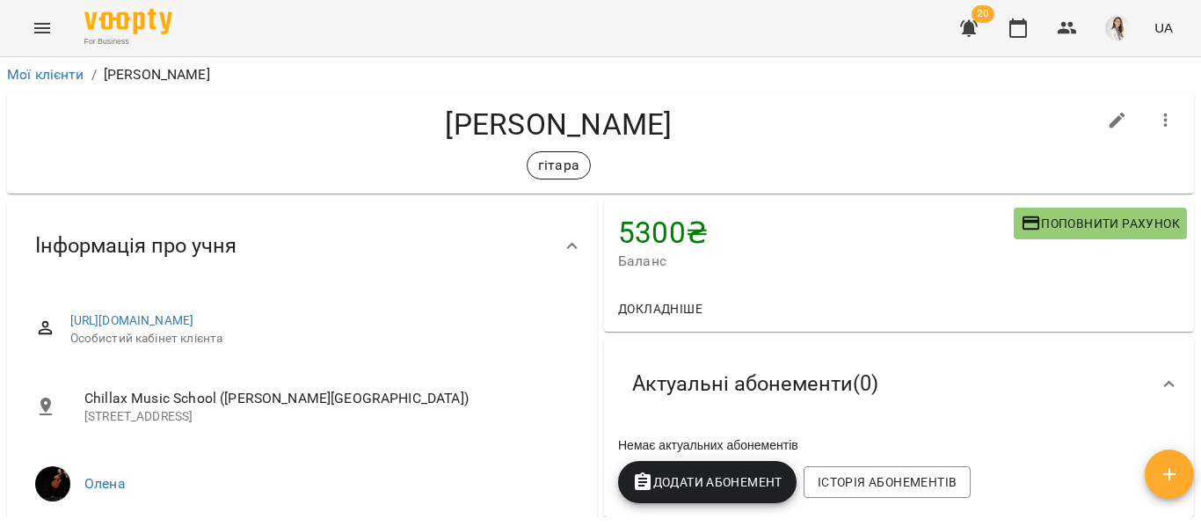
click at [717, 477] on span "Додати Абонемент" at bounding box center [707, 481] width 150 height 21
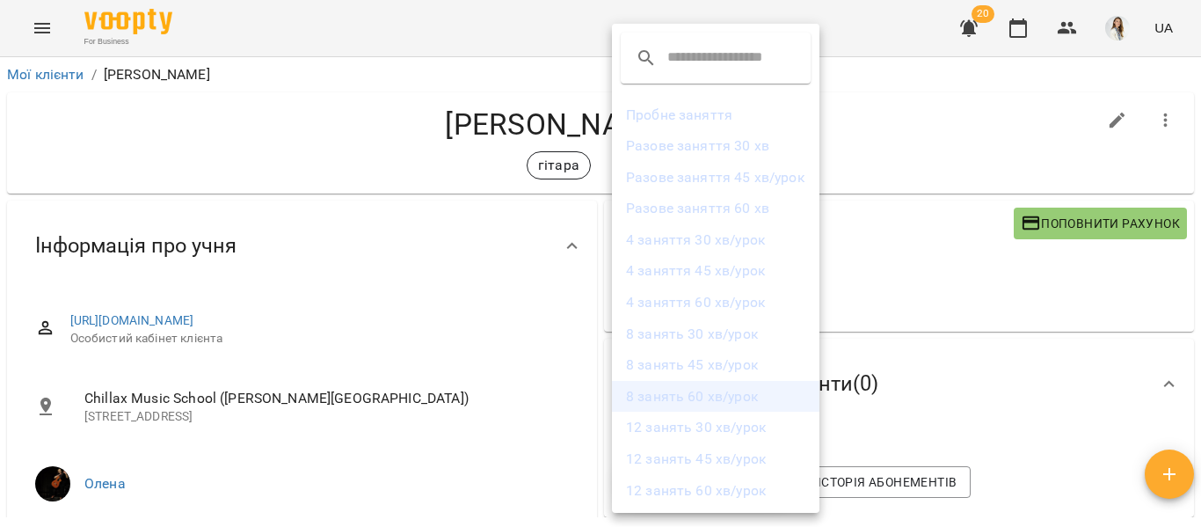
click at [709, 393] on li "8 занять 60 хв/урок" at bounding box center [716, 397] width 208 height 32
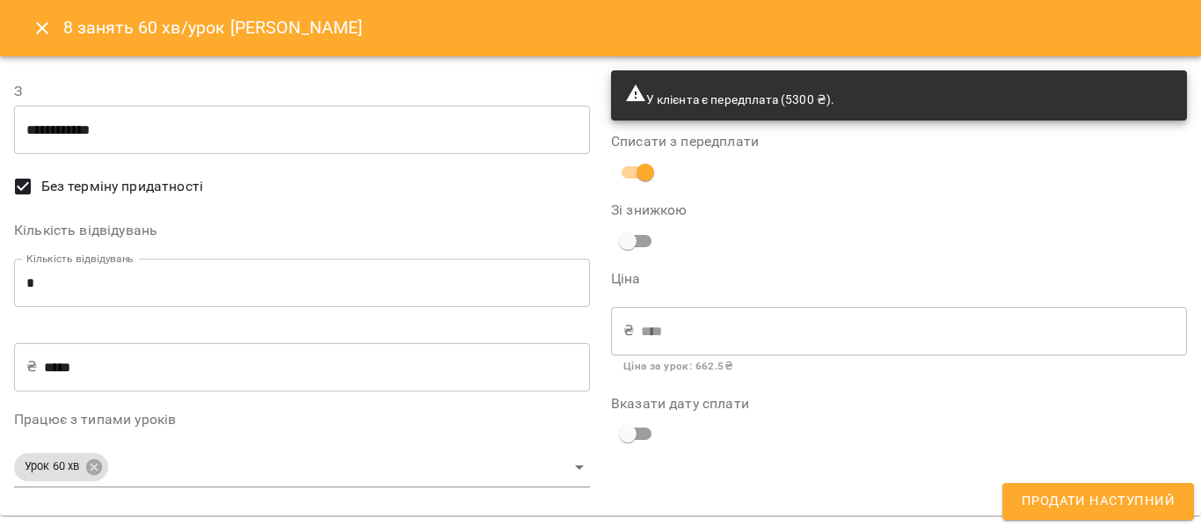
type input "**********"
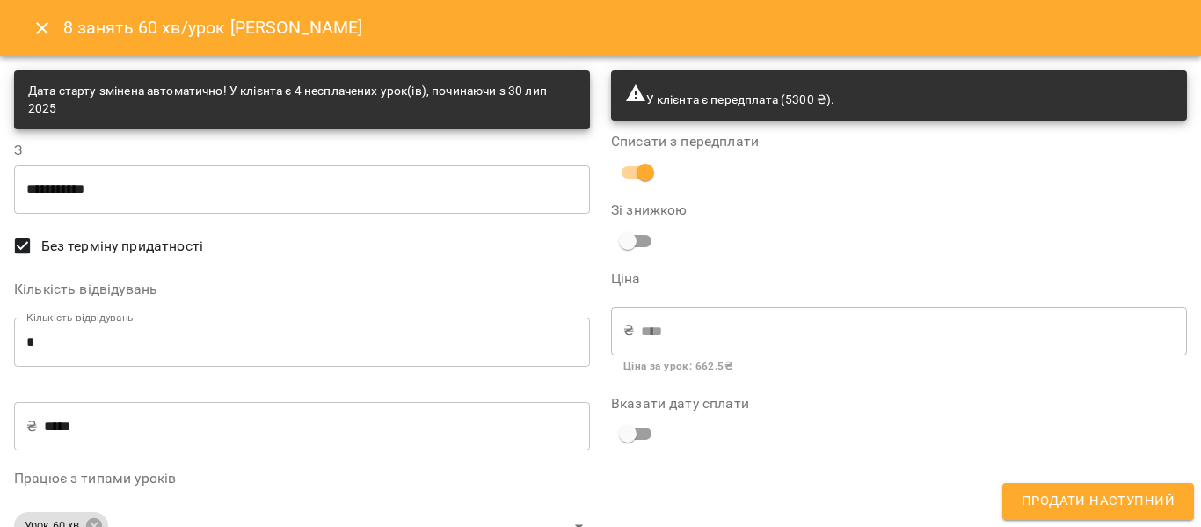
click at [1109, 500] on span "Продати наступний" at bounding box center [1098, 501] width 153 height 23
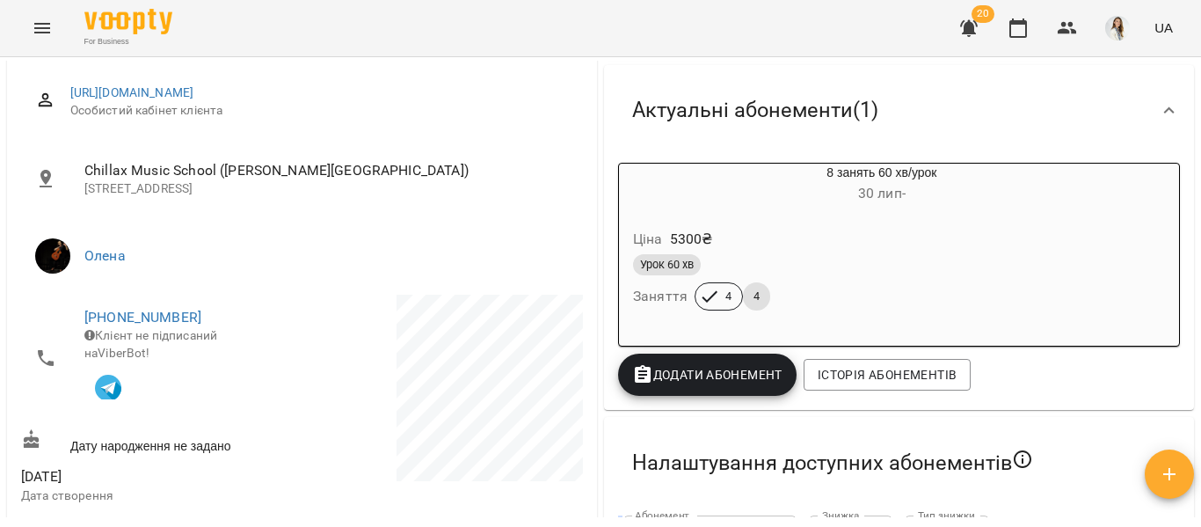
scroll to position [229, 0]
